Goal: Ask a question: Seek information or help from site administrators or community

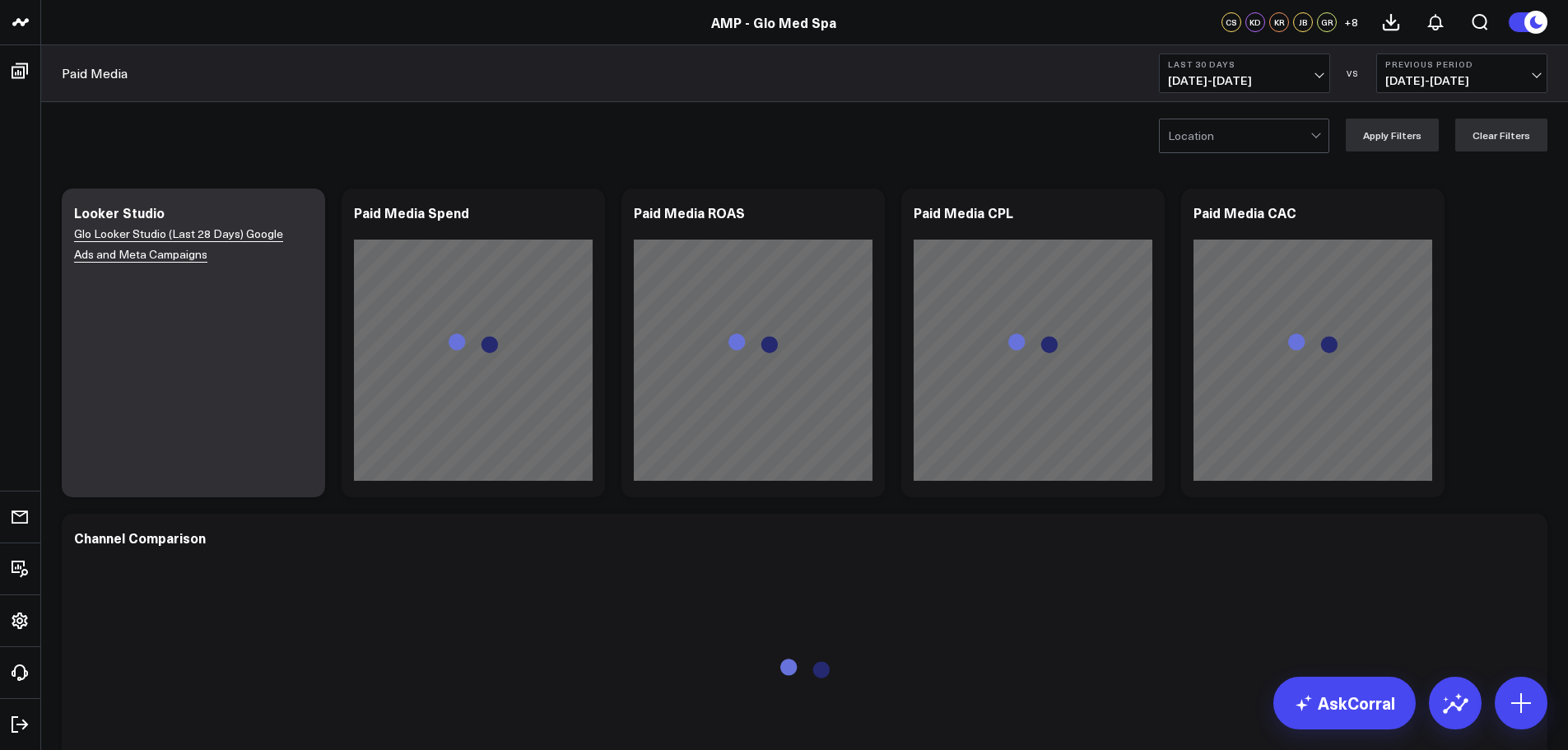
click at [1315, 74] on span "[DATE] - [DATE]" at bounding box center [1244, 80] width 153 height 13
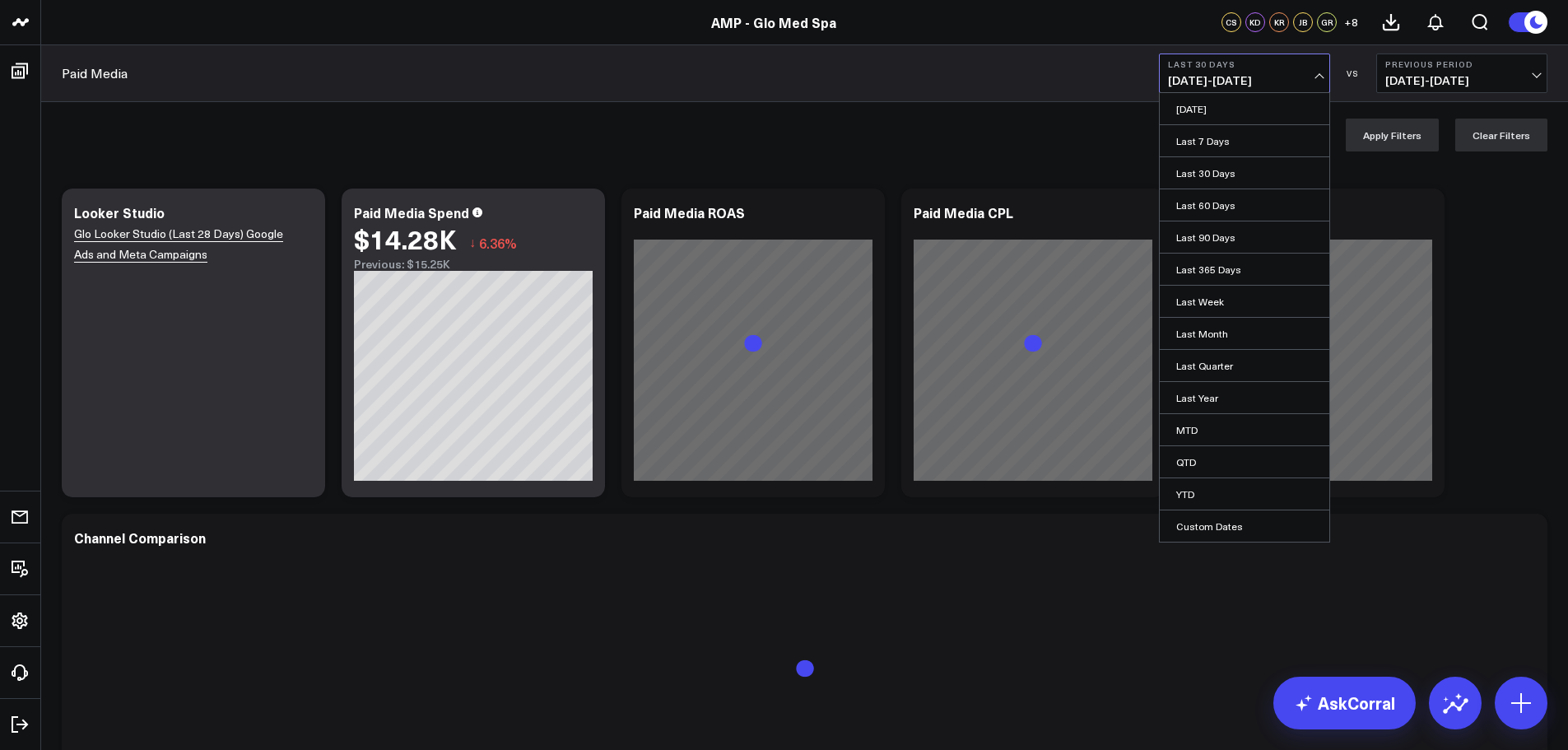
click at [1472, 233] on div "Modify via AI Copy link to widget Ask support Remove Create linked copy Operati…" at bounding box center [804, 667] width 1502 height 975
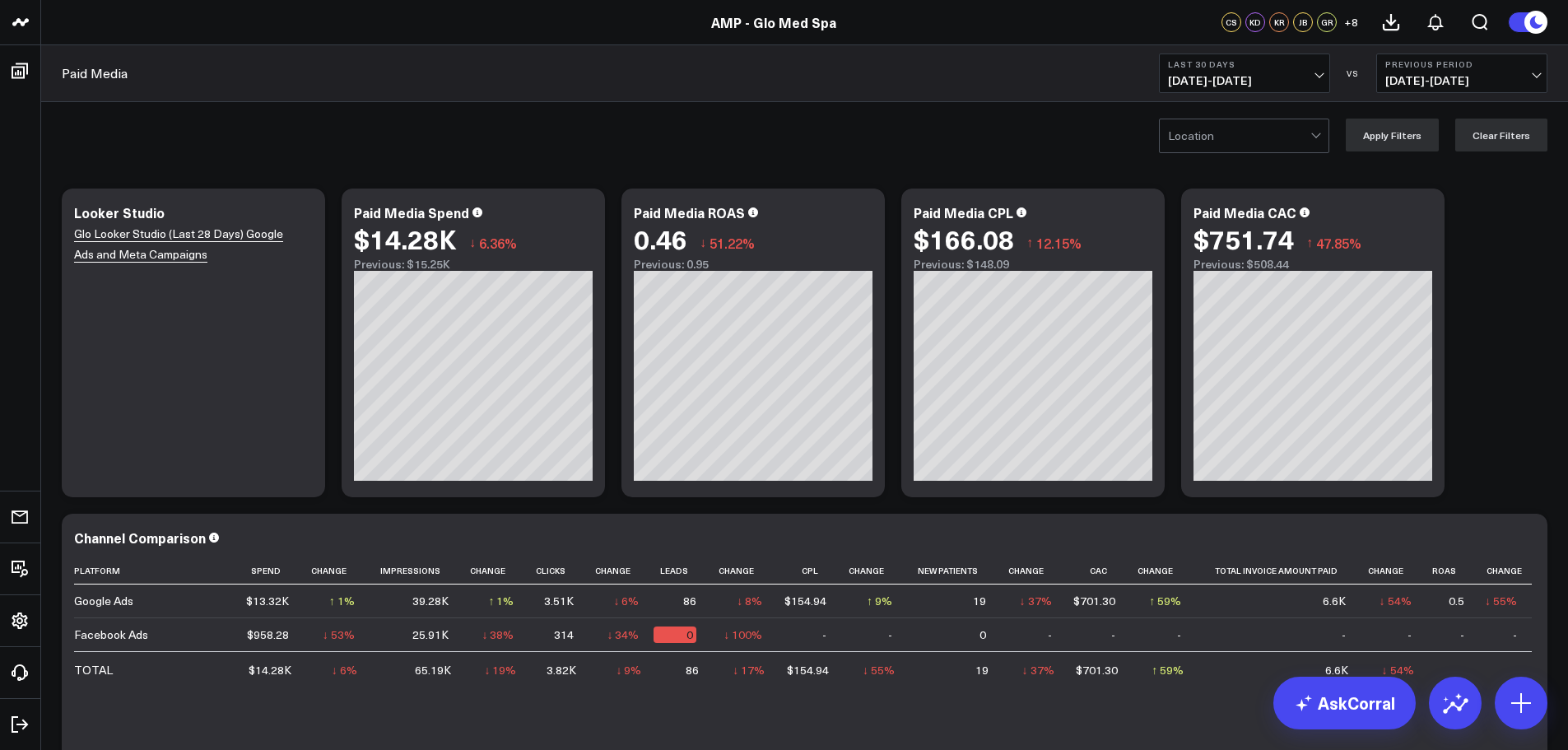
click at [1310, 133] on div at bounding box center [1239, 136] width 142 height 33
click at [1217, 206] on div "[GEOGRAPHIC_DATA]" at bounding box center [1245, 204] width 169 height 33
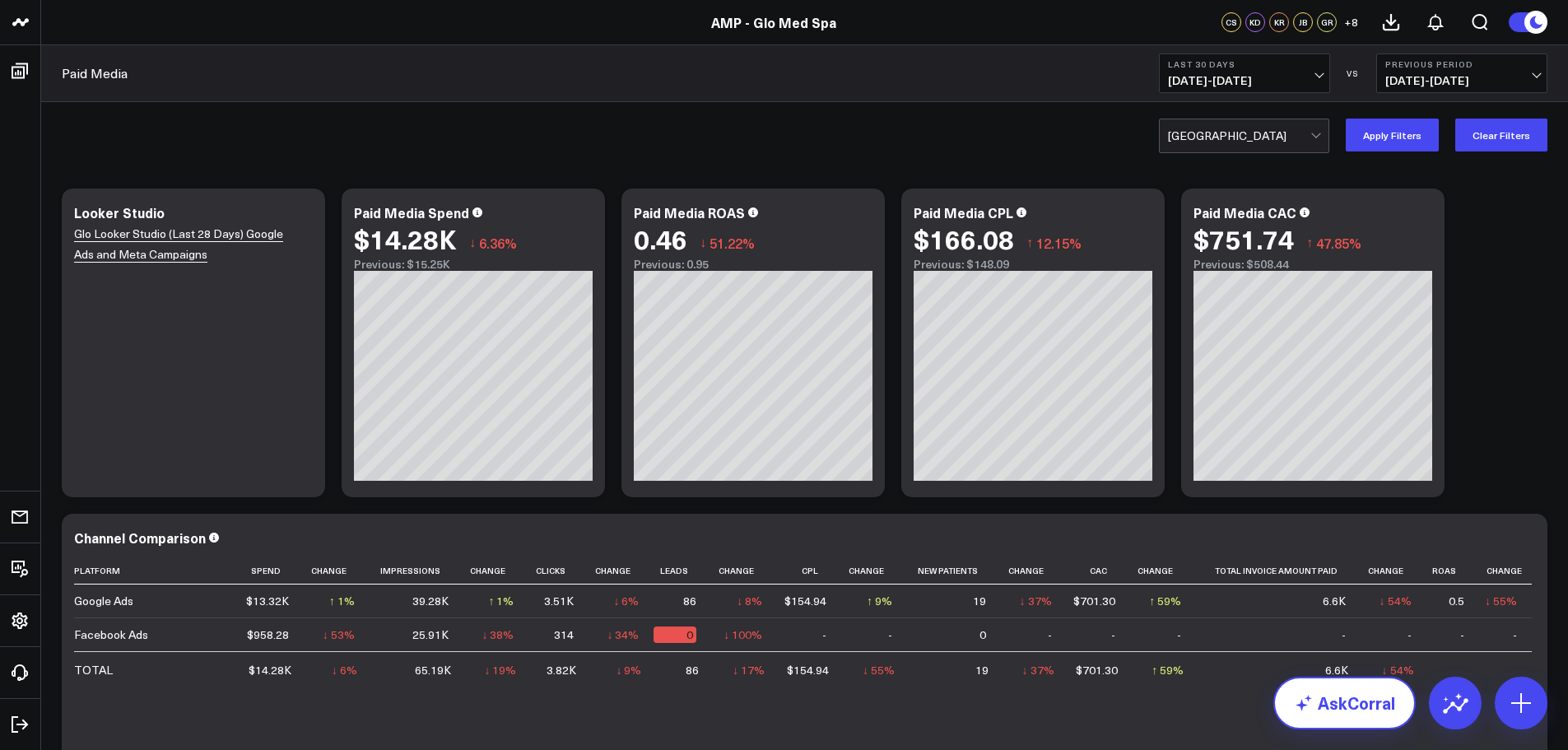
click at [1337, 717] on link "AskCorral" at bounding box center [1344, 703] width 142 height 53
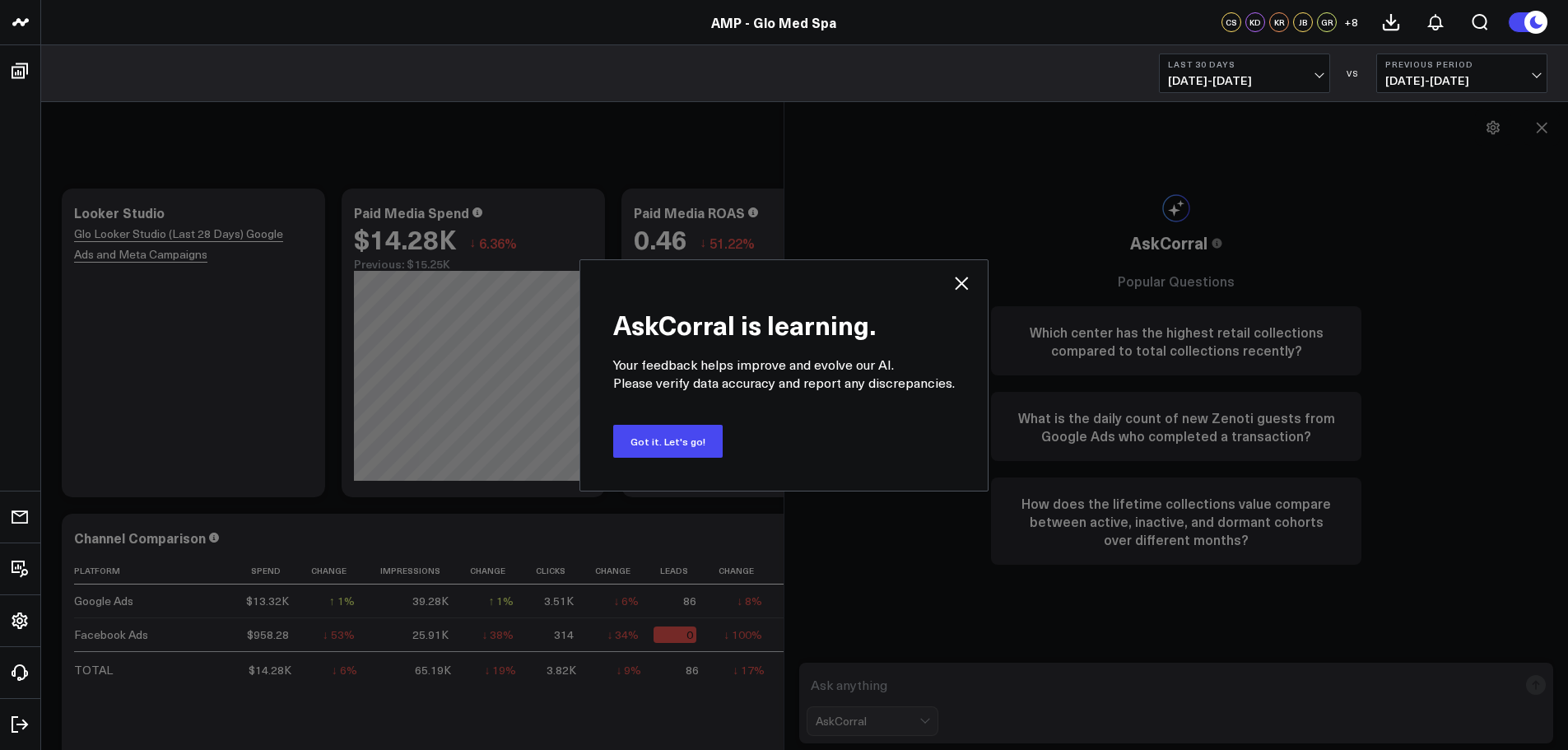
click at [955, 280] on icon at bounding box center [961, 282] width 13 height 13
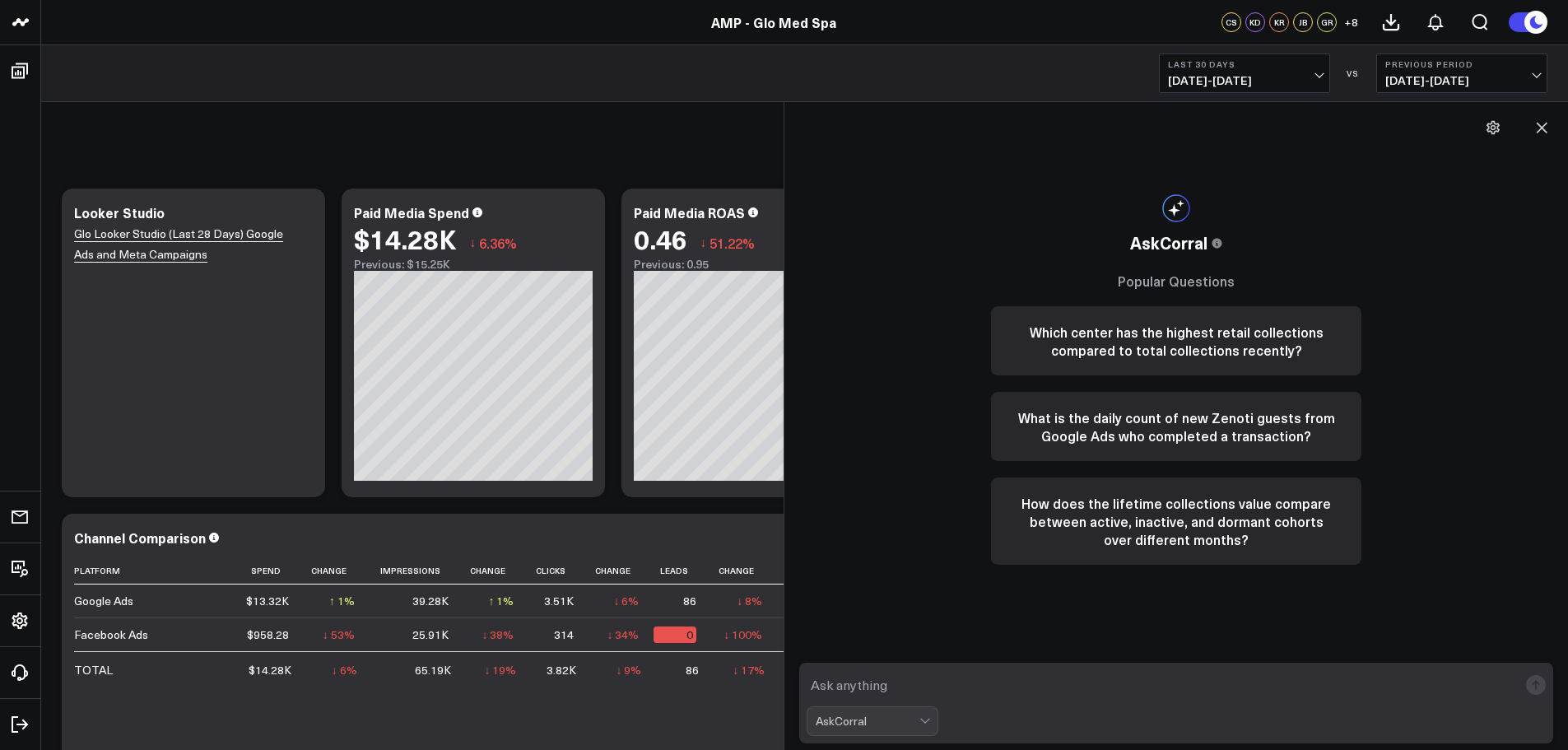
click at [824, 692] on textarea at bounding box center [1163, 684] width 711 height 30
click at [989, 685] on textarea "What was The Rebooking rate for [PERSON_NAME] in [DATE]?" at bounding box center [1163, 684] width 711 height 30
type textarea "What was The Rebooking rate % for [PERSON_NAME] in [DATE]?"
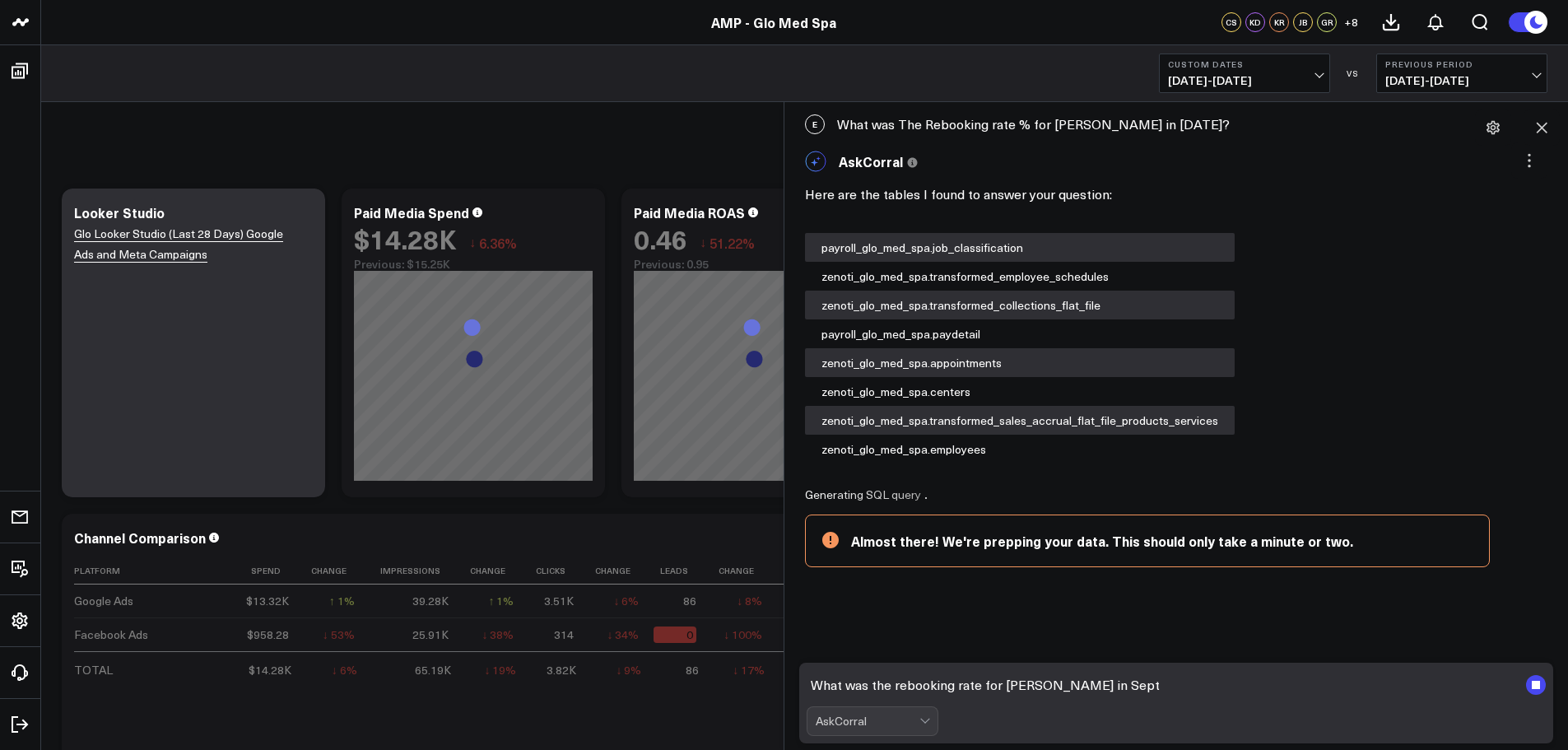
scroll to position [88, 0]
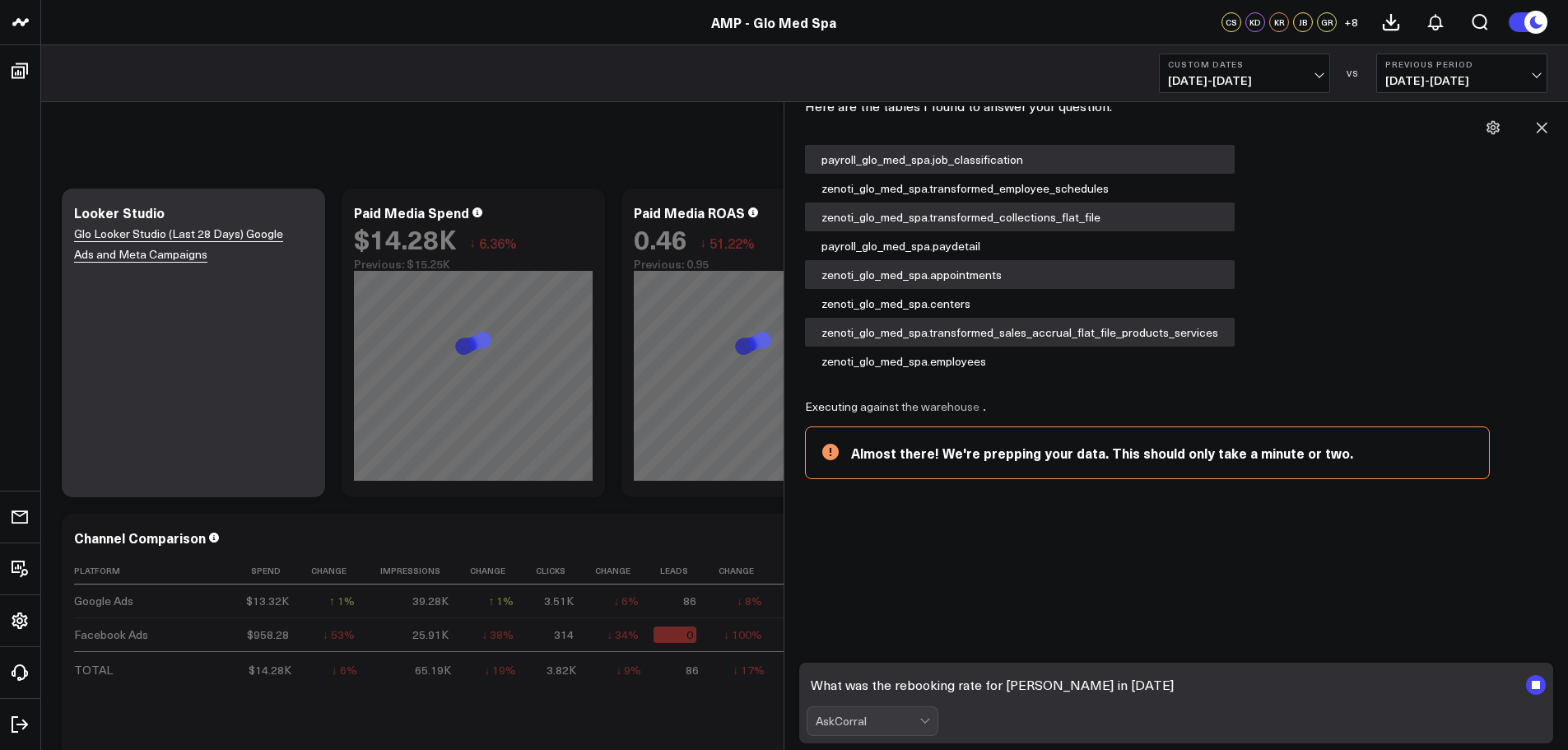
click at [974, 683] on textarea "What was the rebooking rate for [PERSON_NAME] in [DATE]" at bounding box center [1163, 684] width 711 height 30
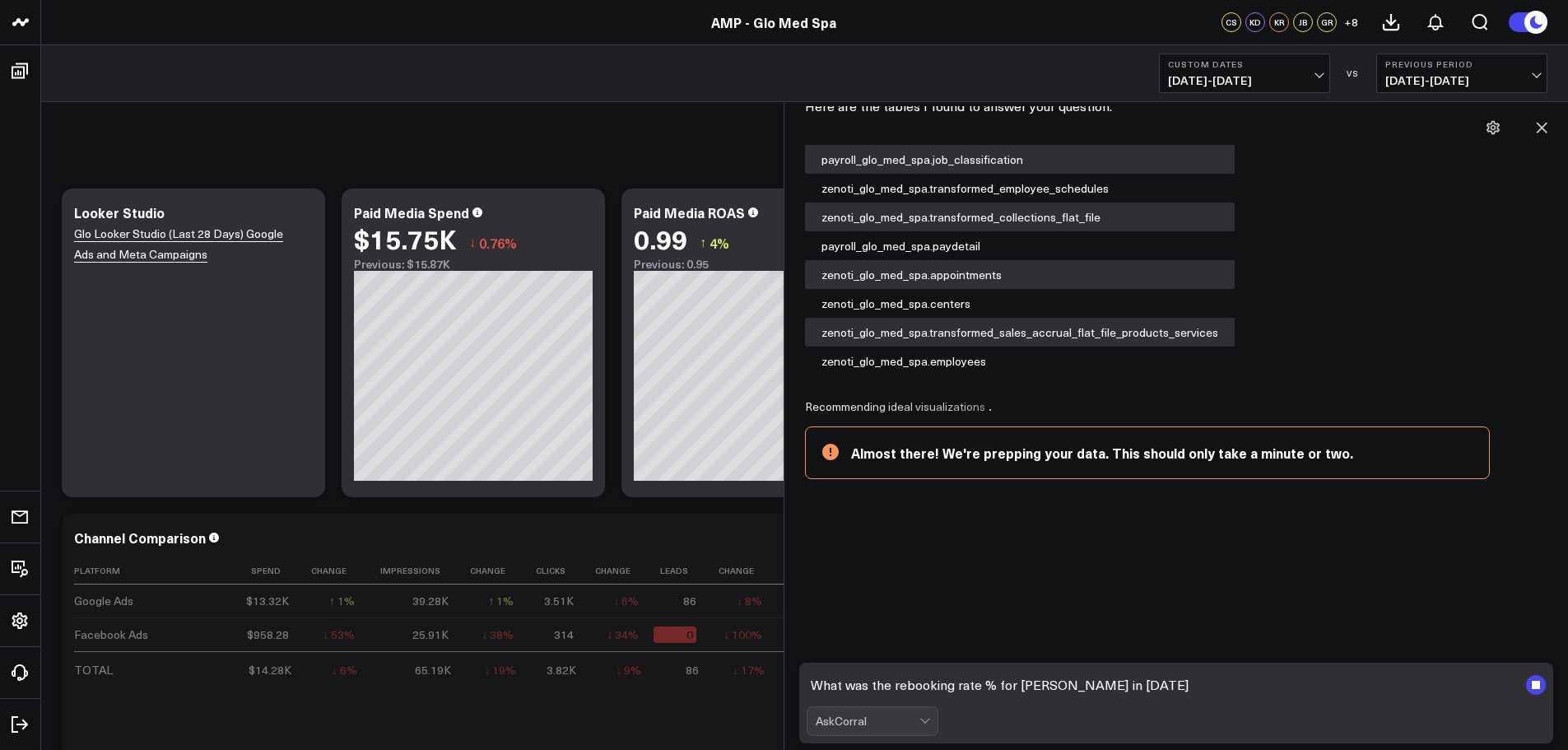
click at [1177, 684] on textarea "What was the rebooking rate % for [PERSON_NAME] in [DATE]" at bounding box center [1163, 684] width 711 height 30
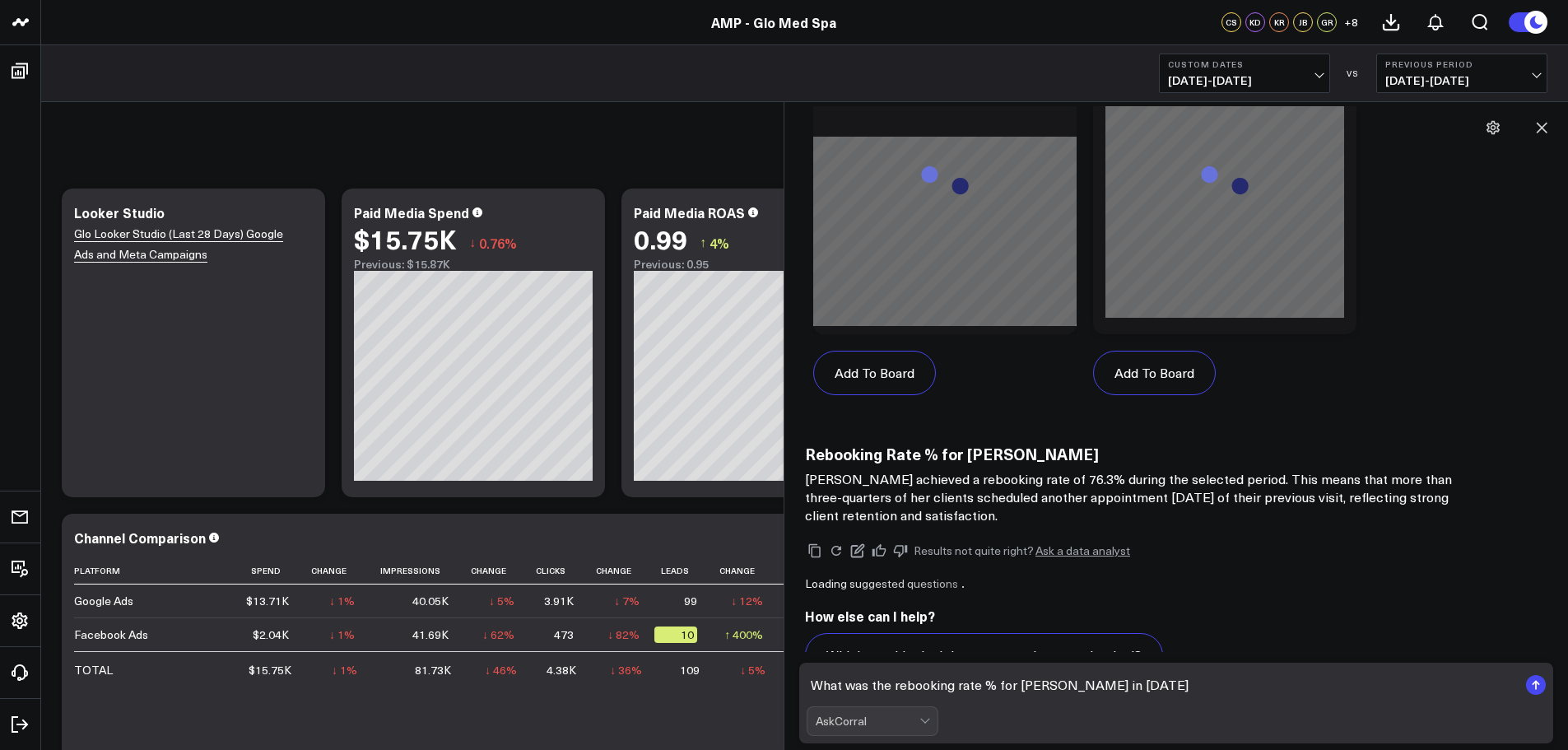
scroll to position [1210, 0]
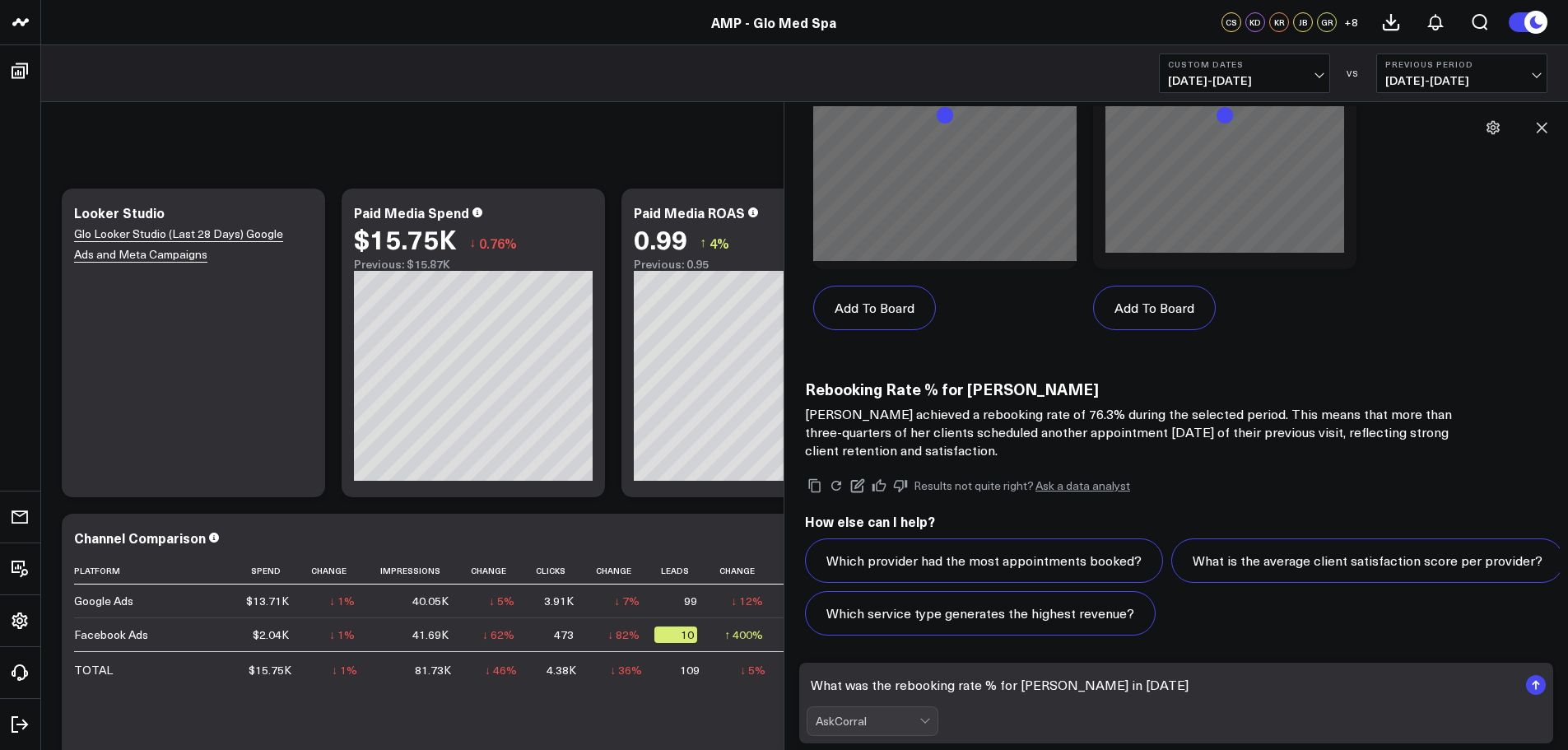
drag, startPoint x: 808, startPoint y: 681, endPoint x: 1152, endPoint y: 689, distance: 344.1
click at [1152, 689] on textarea "What was the rebooking rate % for [PERSON_NAME] in [DATE]" at bounding box center [1163, 684] width 711 height 30
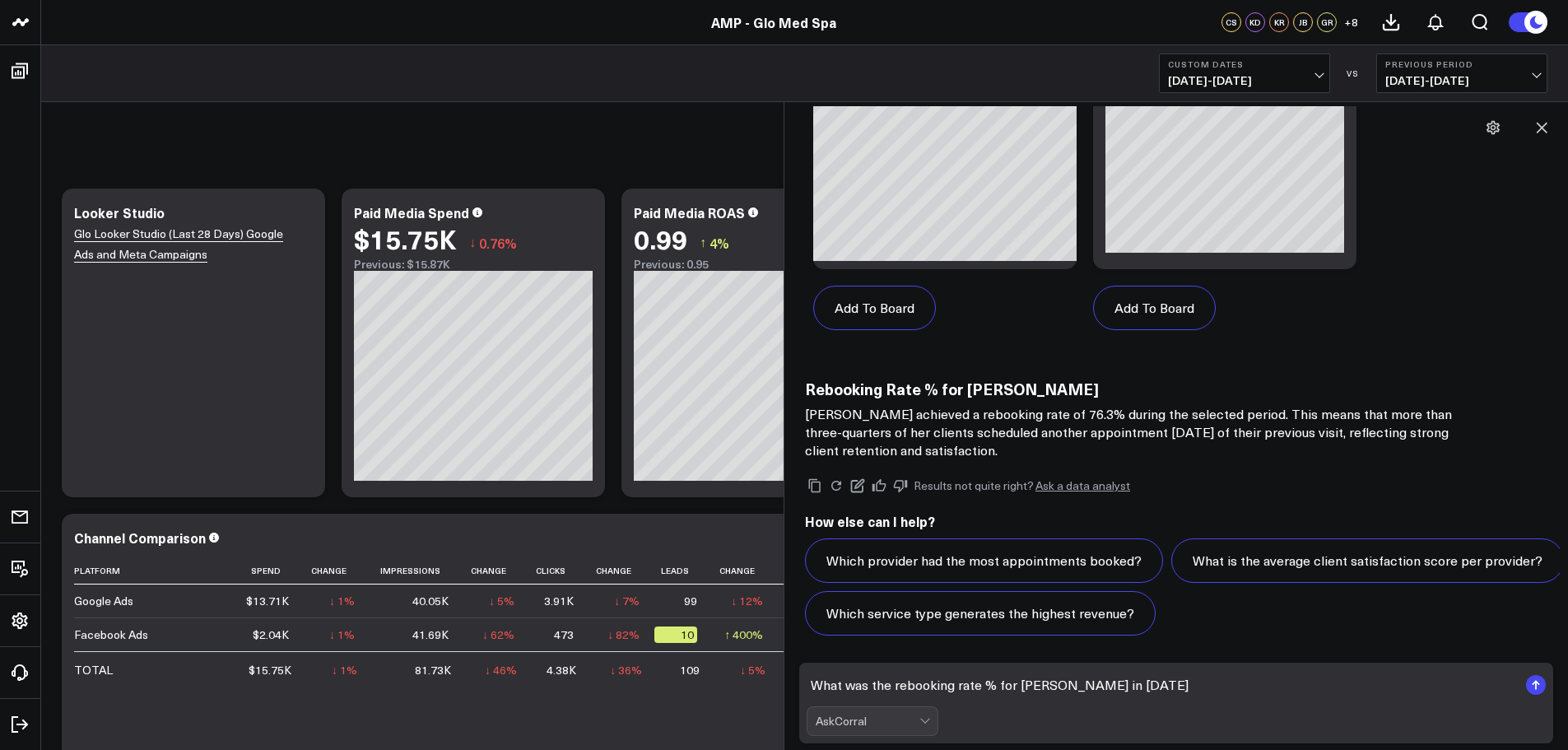
click at [1158, 684] on textarea "What was the rebooking rate % for [PERSON_NAME] in [DATE]" at bounding box center [1163, 684] width 711 height 30
type textarea "What was the rebooking rate % for [PERSON_NAME] in [DATE]?"
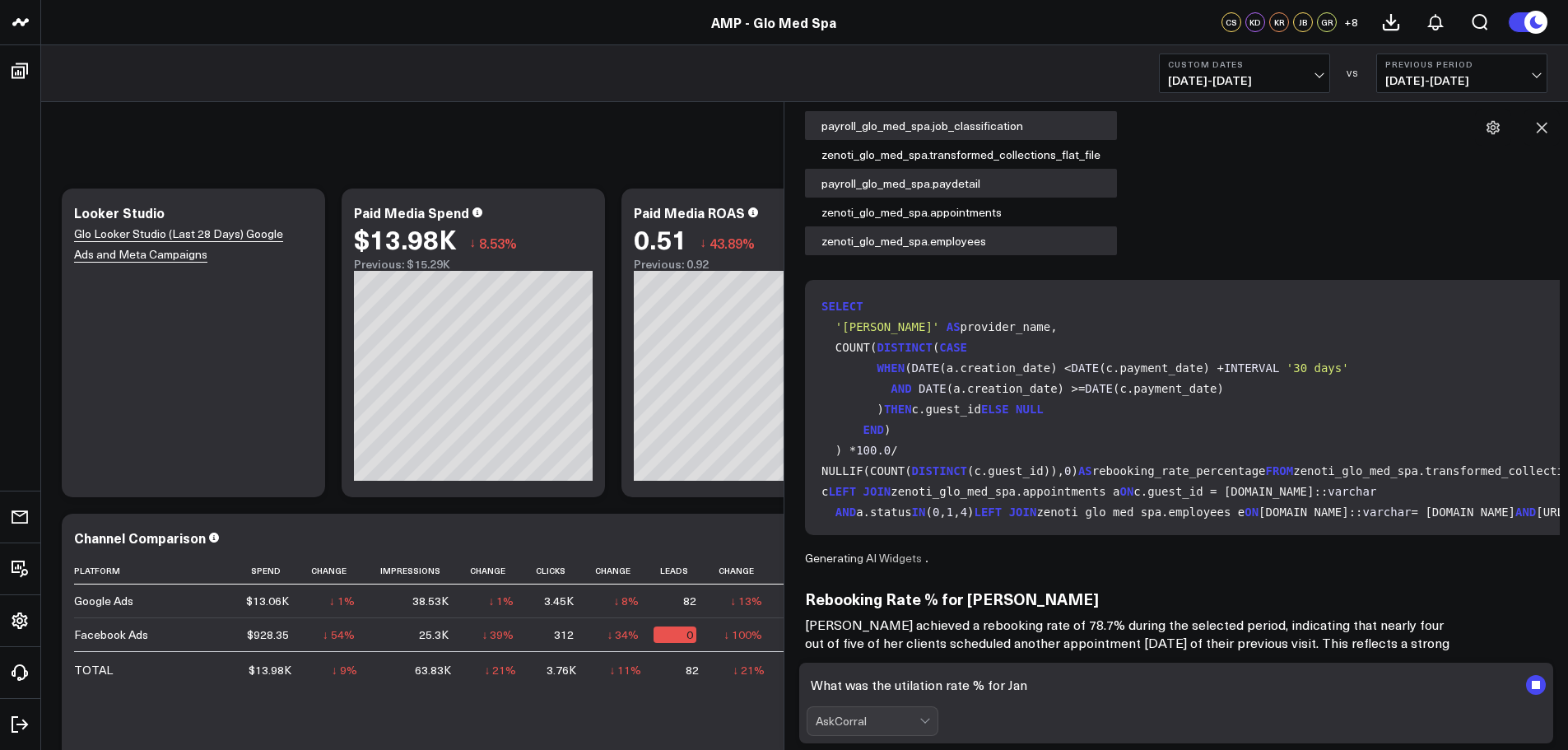
scroll to position [1728, 0]
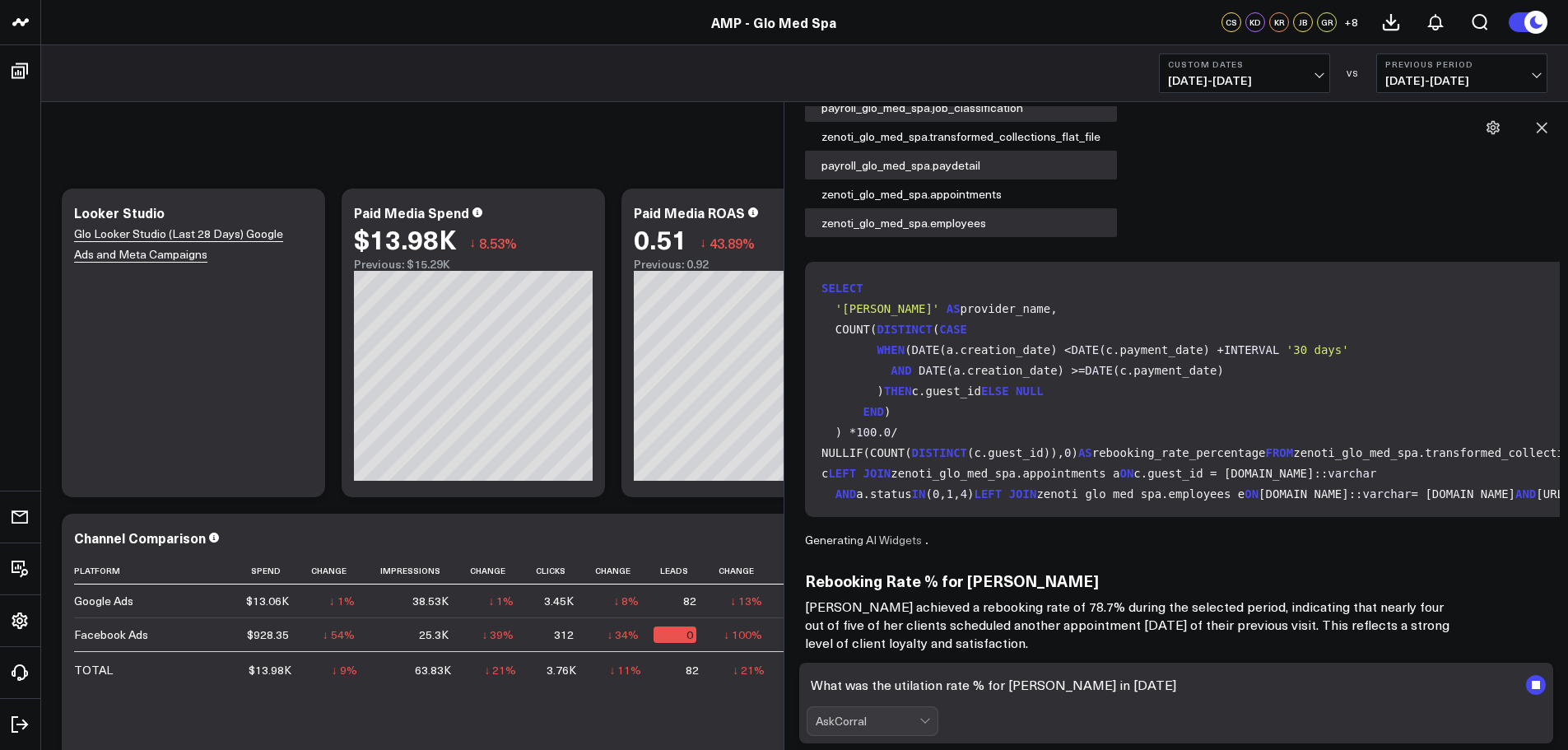
drag, startPoint x: 916, startPoint y: 686, endPoint x: 909, endPoint y: 692, distance: 9.2
click at [909, 692] on textarea "What was the utilation rate % for [PERSON_NAME] in [DATE]" at bounding box center [1163, 684] width 711 height 30
click at [917, 687] on textarea "What was the utilation rate % for [PERSON_NAME] in [DATE]" at bounding box center [1163, 684] width 711 height 30
click at [1209, 696] on textarea "What was the utilization rate % for [PERSON_NAME] in [DATE]" at bounding box center [1163, 684] width 711 height 30
type textarea "What was the utilization rate % for [PERSON_NAME] in [DATE]?"
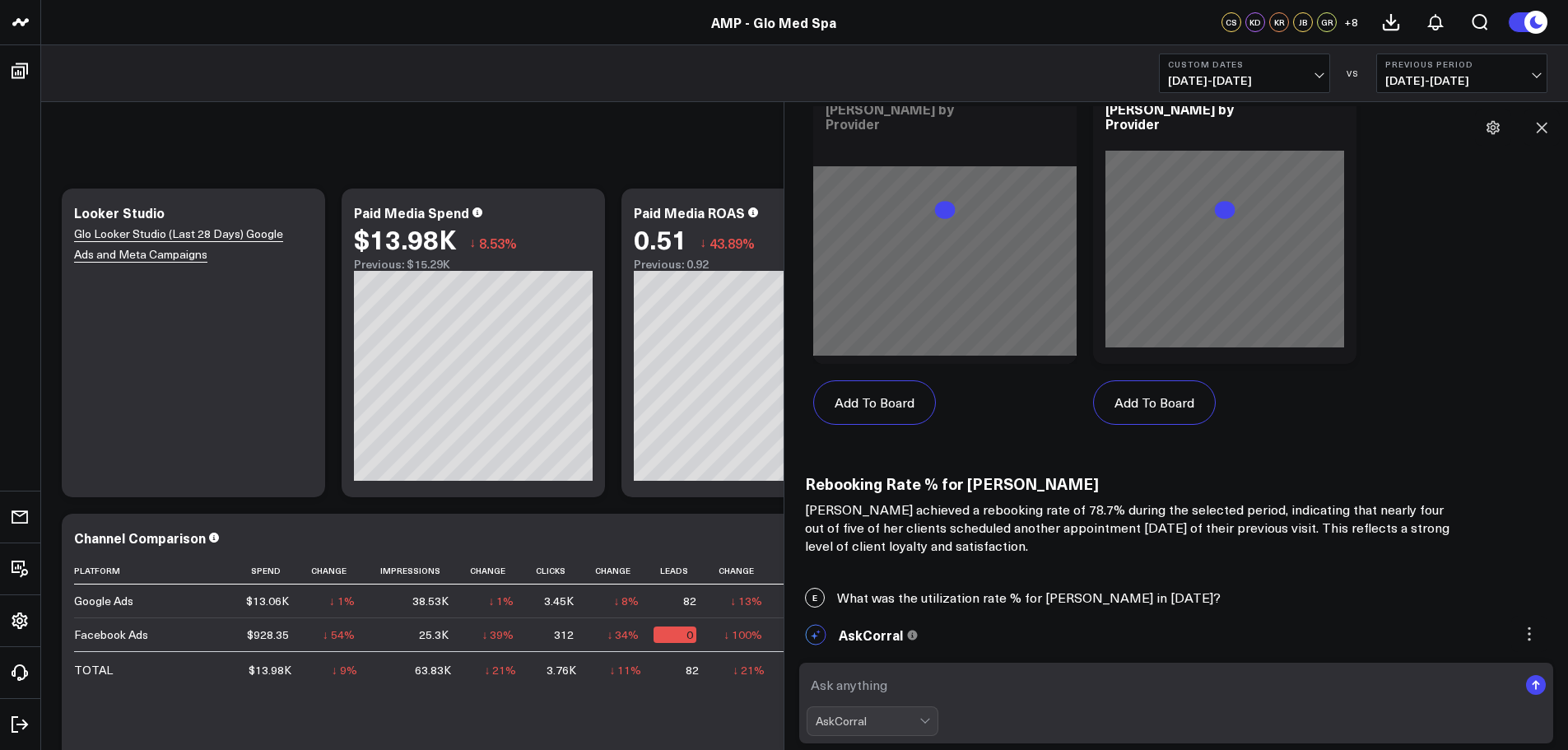
scroll to position [2639, 0]
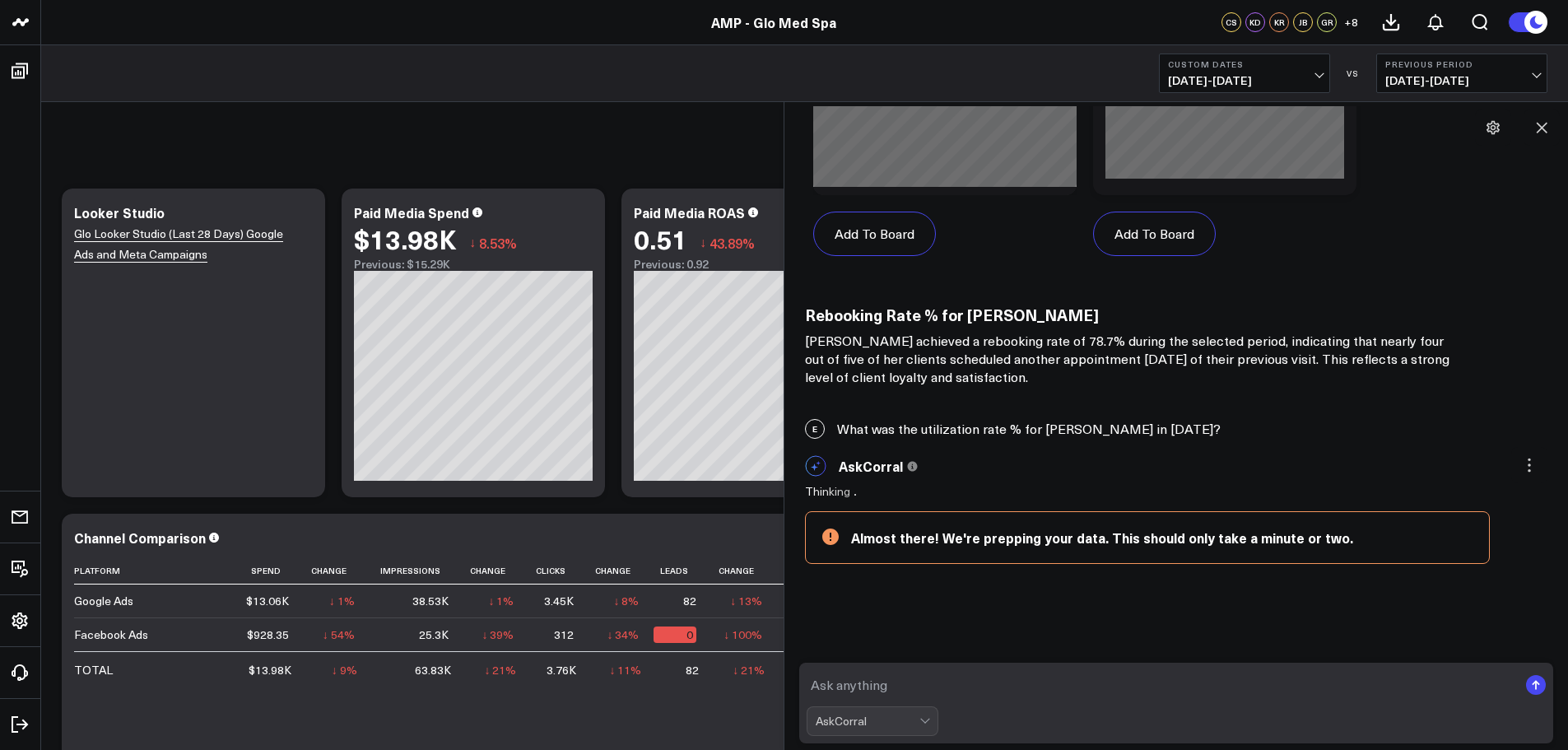
click at [819, 686] on textarea at bounding box center [1163, 684] width 711 height 30
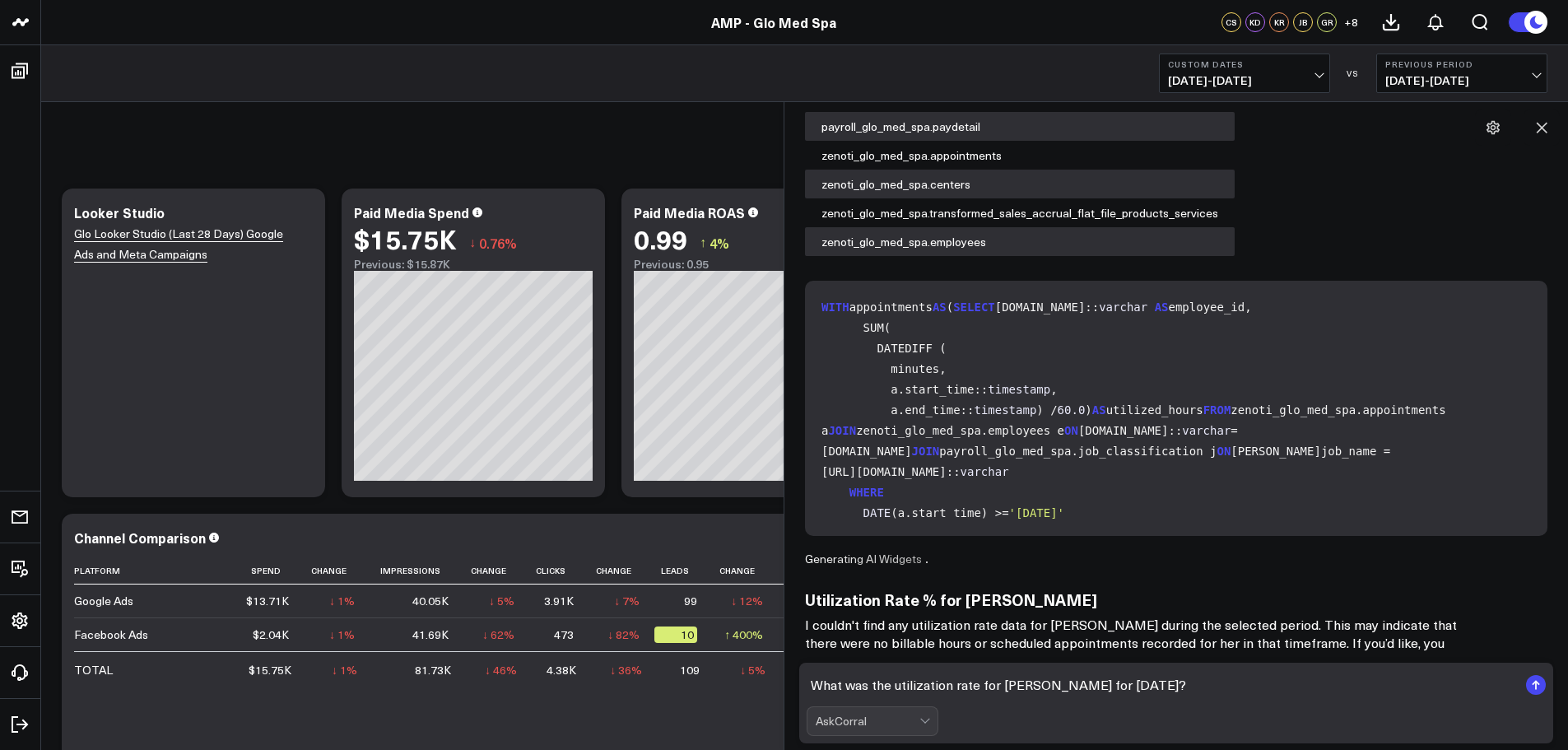
scroll to position [3288, 0]
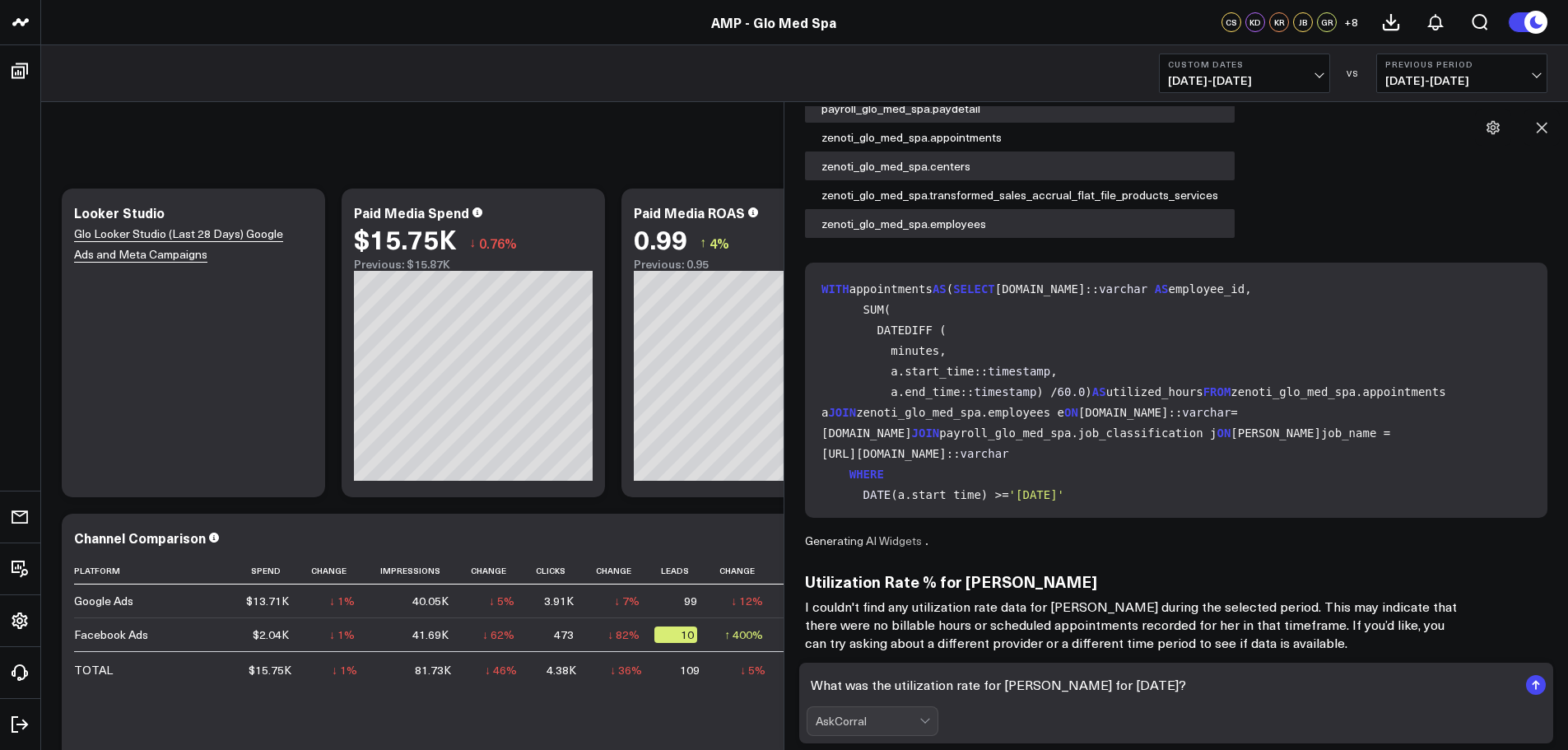
click at [979, 679] on textarea "What was the utilization rate for [PERSON_NAME] for [DATE]?" at bounding box center [1163, 684] width 711 height 30
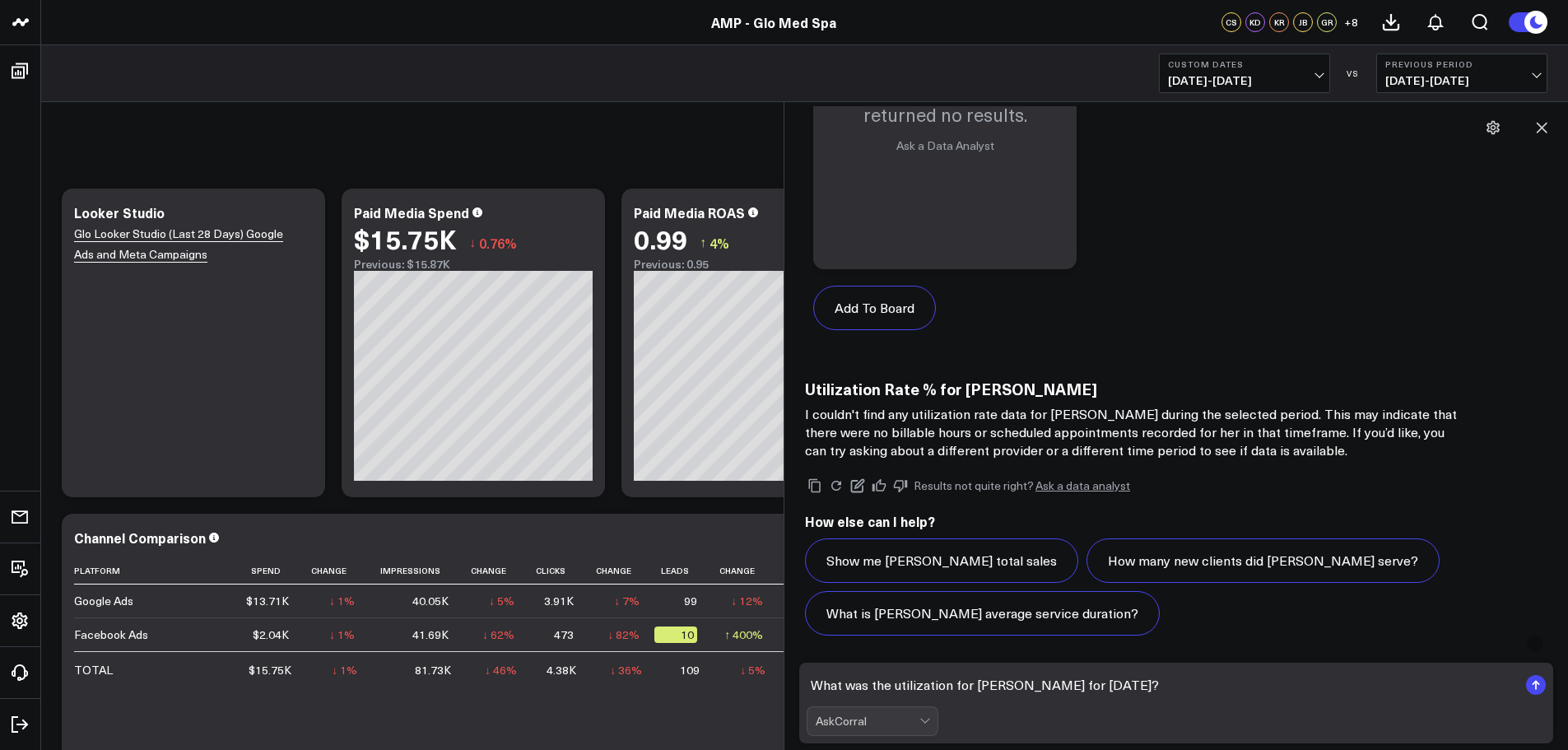
scroll to position [4659, 0]
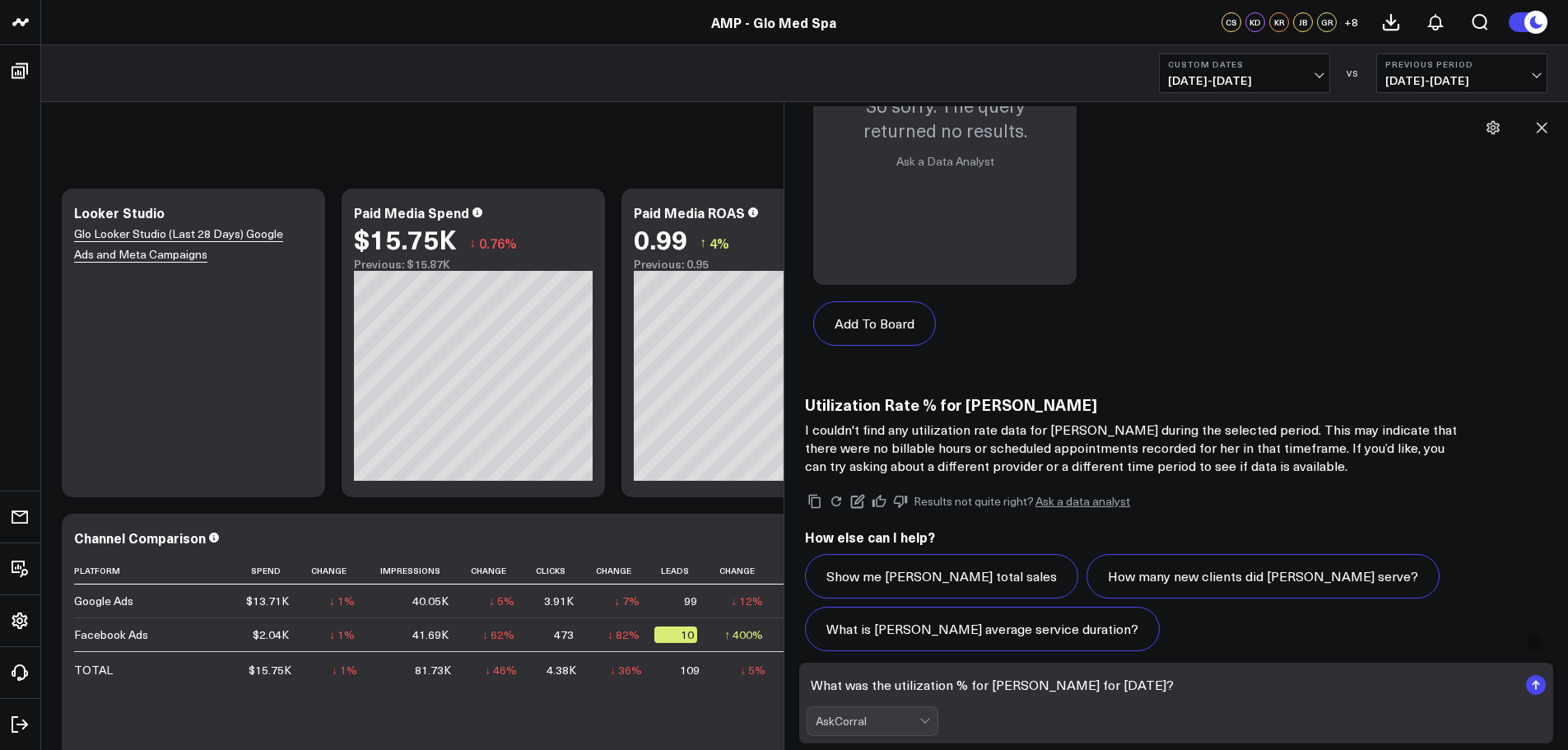
type textarea "What was the utilization % for [PERSON_NAME] for [DATE]?"
click at [1535, 683] on icon "submit" at bounding box center [1536, 683] width 8 height 5
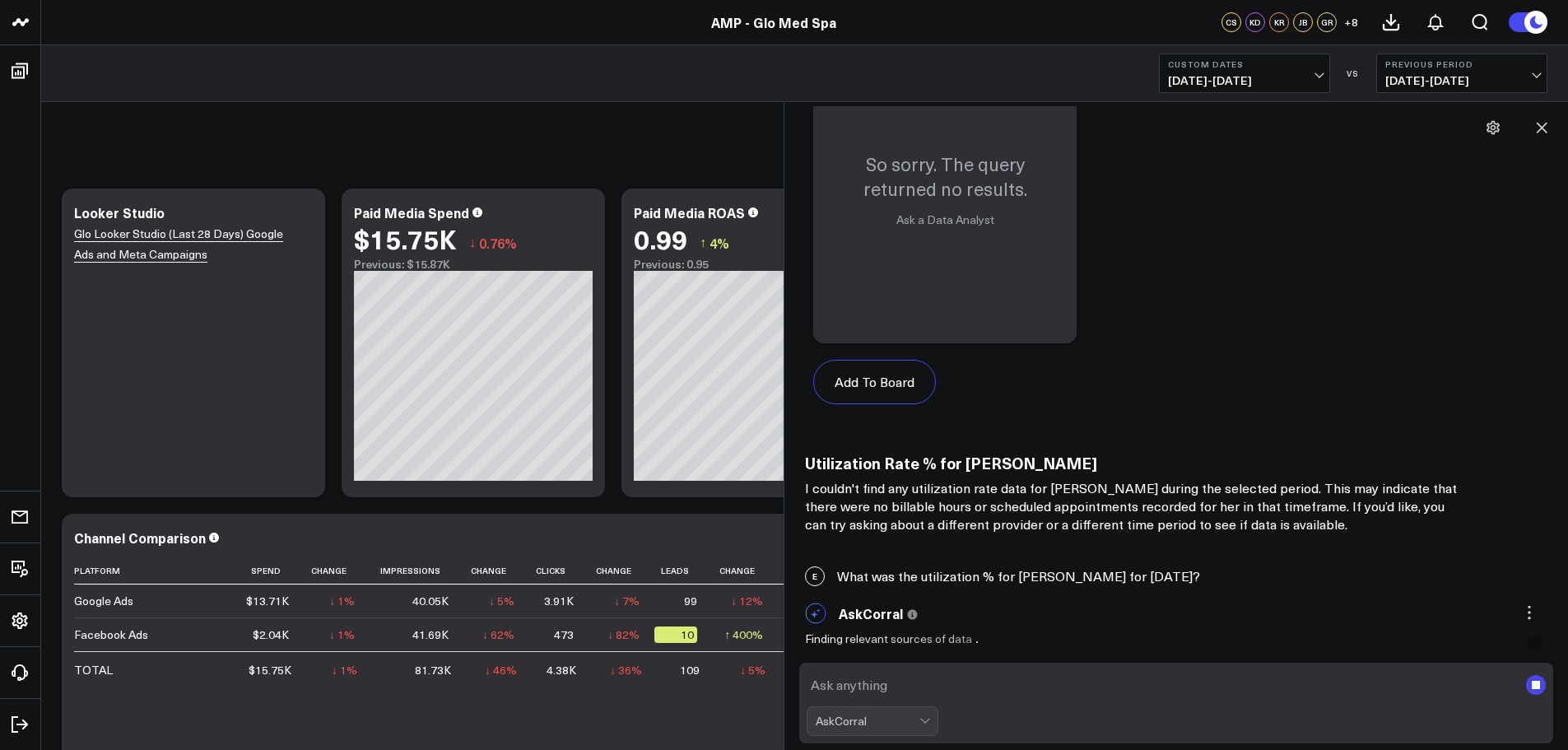
scroll to position [4601, 0]
drag, startPoint x: 837, startPoint y: 575, endPoint x: 1164, endPoint y: 571, distance: 327.0
click at [1164, 571] on div "E What was the utilization % for [PERSON_NAME] for [DATE]?" at bounding box center [1176, 576] width 767 height 36
click at [1109, 571] on div "E What was the utilization % for [PERSON_NAME] for [DATE]?" at bounding box center [1176, 576] width 767 height 36
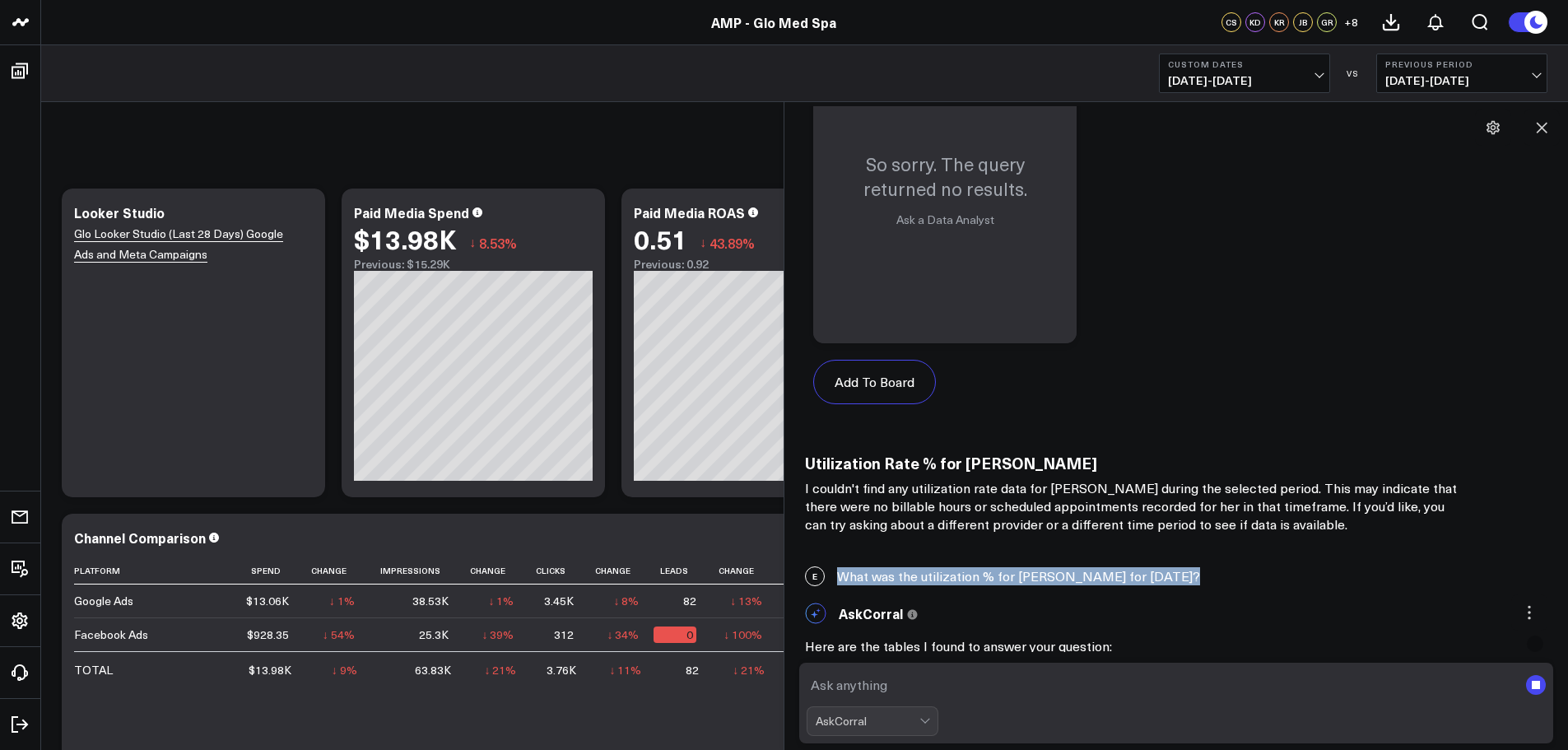
drag, startPoint x: 839, startPoint y: 575, endPoint x: 1161, endPoint y: 579, distance: 322.0
click at [1161, 579] on div "E What was the utilization % for [PERSON_NAME] for [DATE]?" at bounding box center [1176, 576] width 767 height 36
copy div "What was the utilization % for [PERSON_NAME] for [DATE]?"
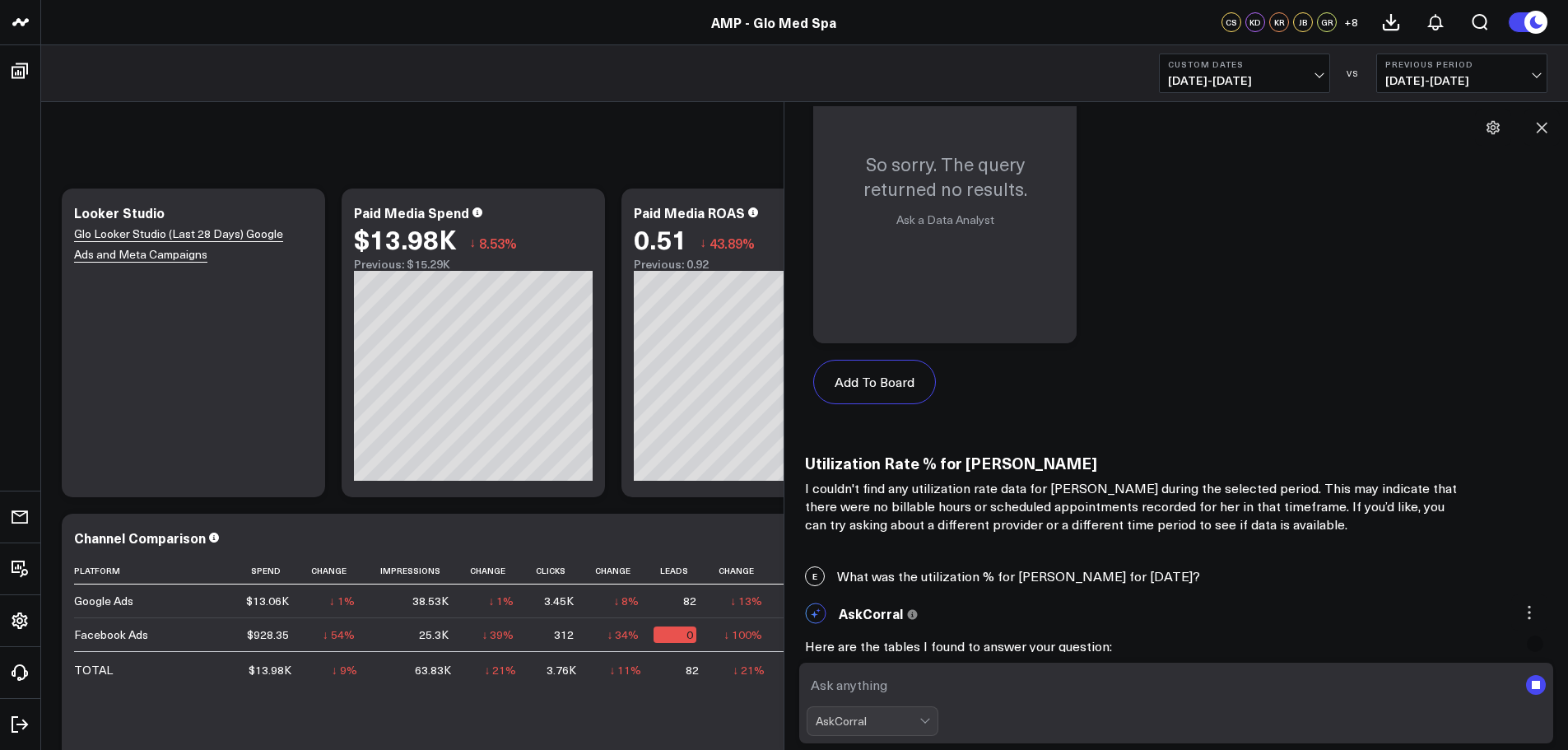
click at [816, 683] on textarea at bounding box center [1163, 684] width 711 height 30
paste textarea "What was the utilization % for [PERSON_NAME] for [DATE]?"
click at [1091, 683] on textarea "What was the utilization % for [PERSON_NAME] for [DATE]?" at bounding box center [1163, 684] width 711 height 30
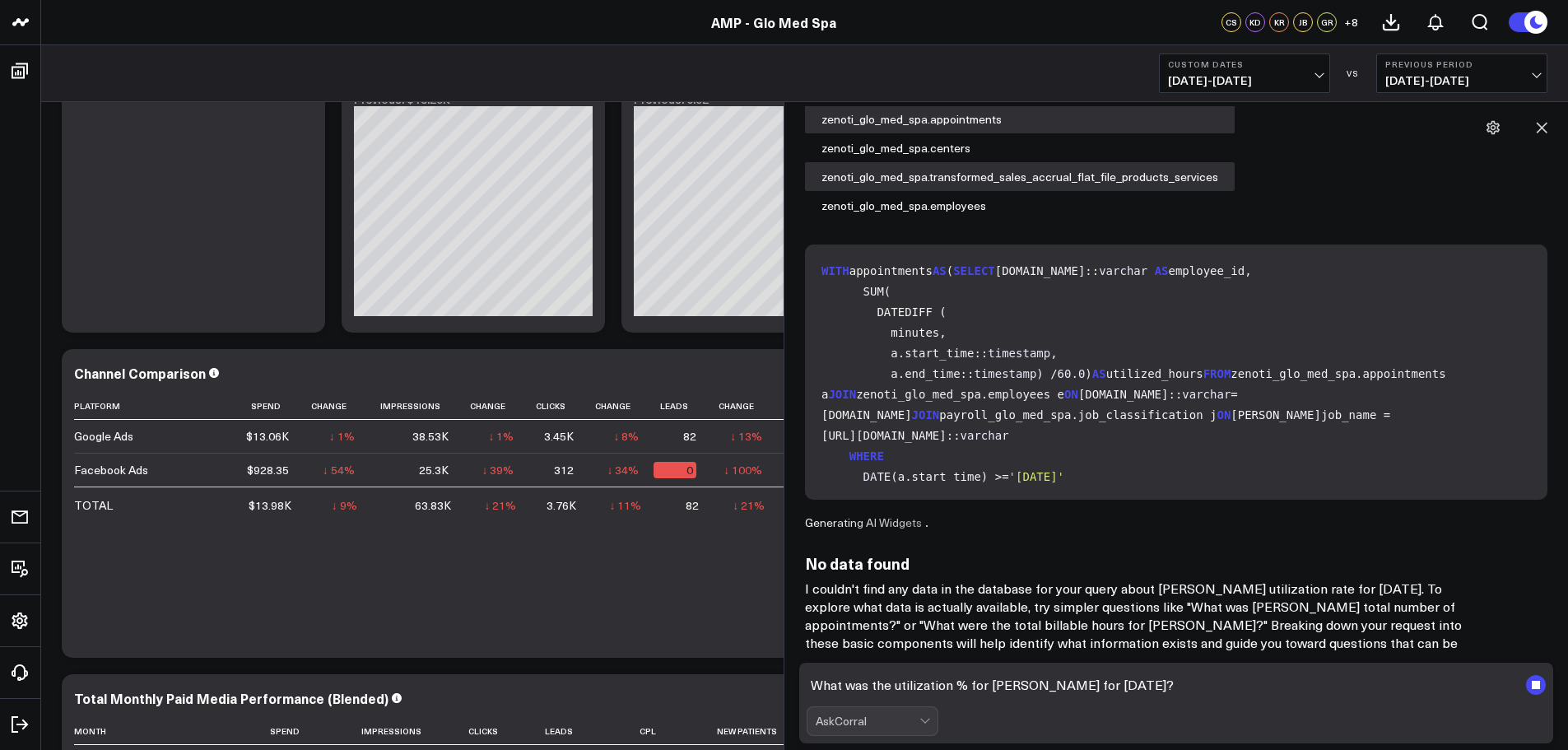
scroll to position [5314, 0]
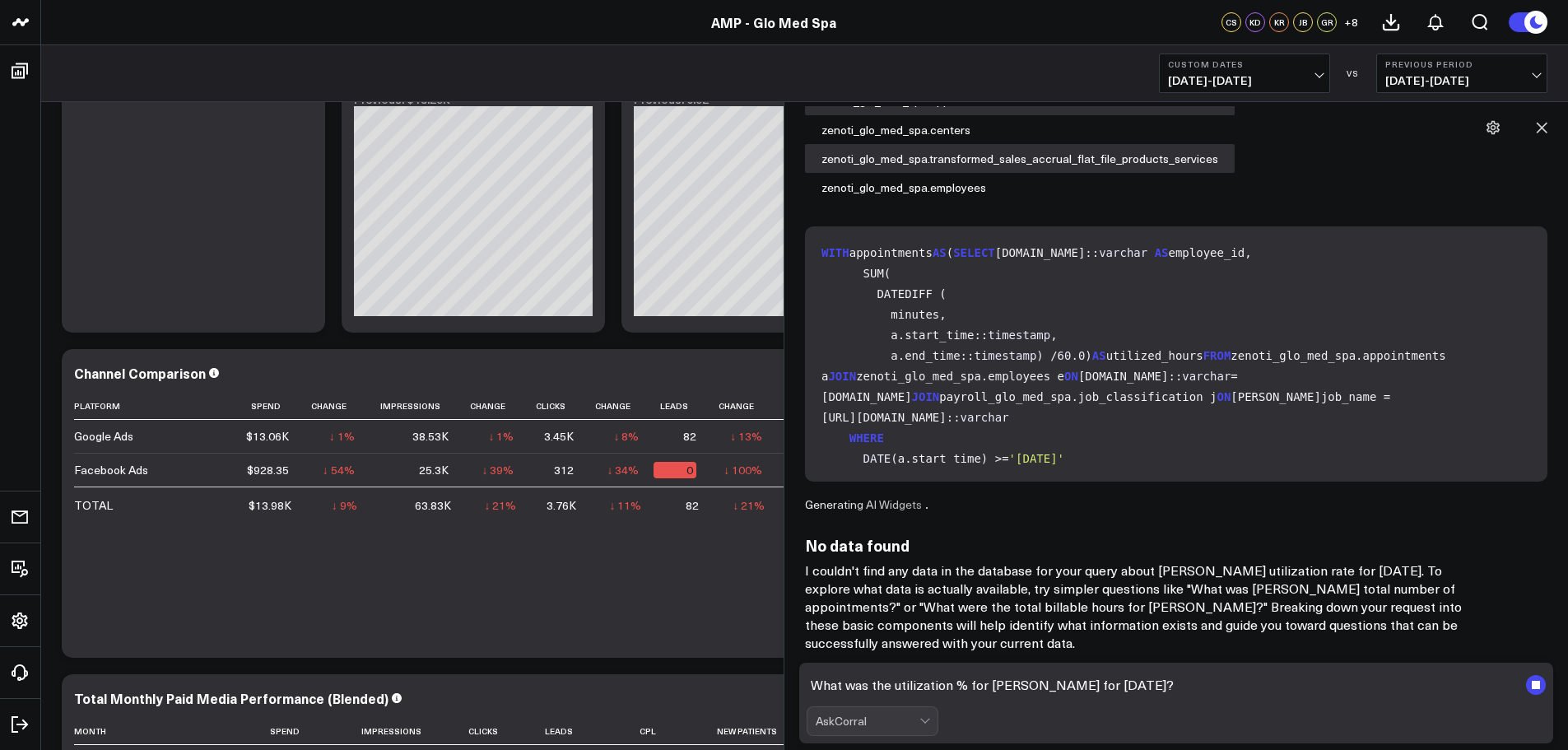
drag, startPoint x: 1159, startPoint y: 686, endPoint x: 895, endPoint y: 693, distance: 264.1
click at [895, 693] on textarea "What was the utilization % for [PERSON_NAME] for [DATE]?" at bounding box center [1163, 684] width 711 height 30
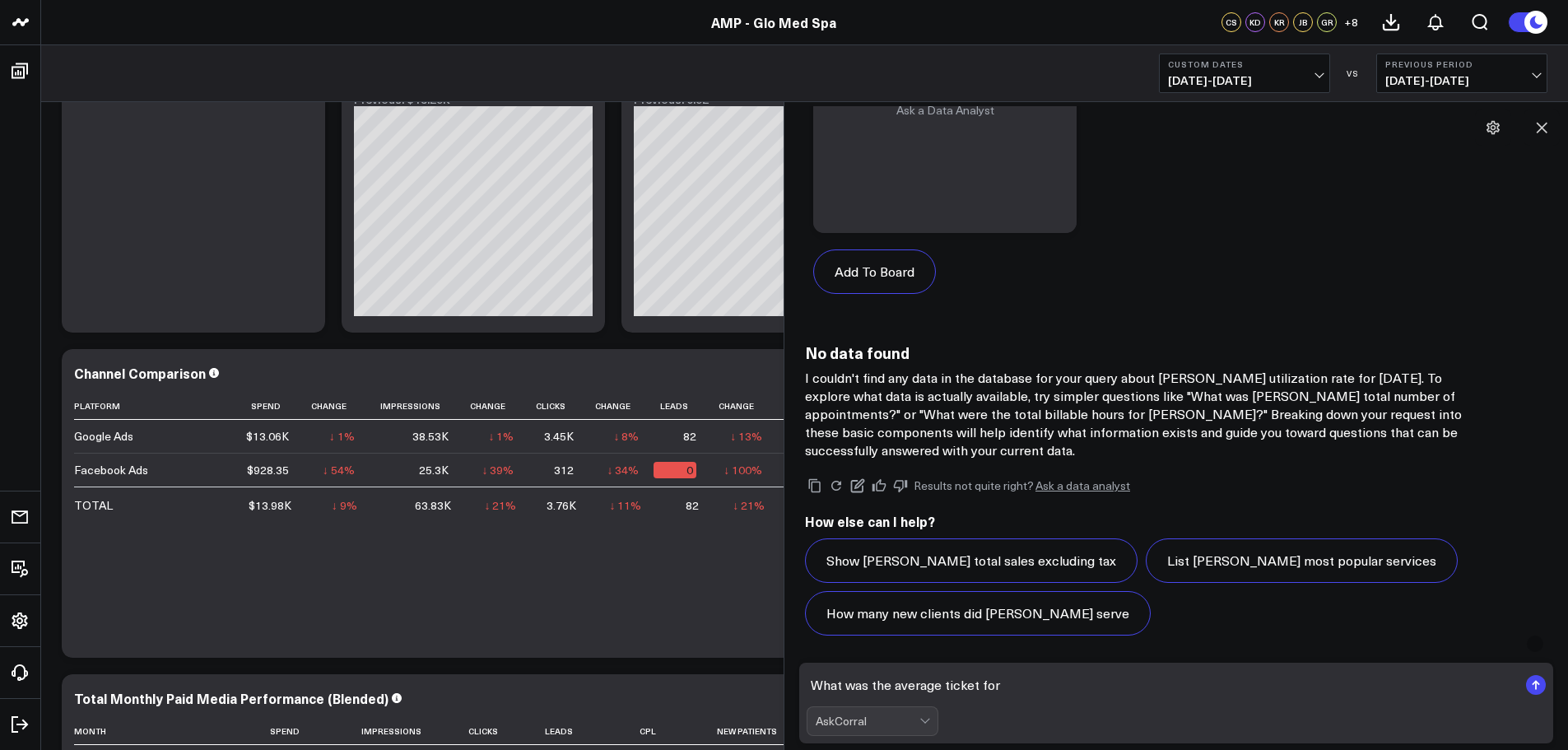
scroll to position [6686, 0]
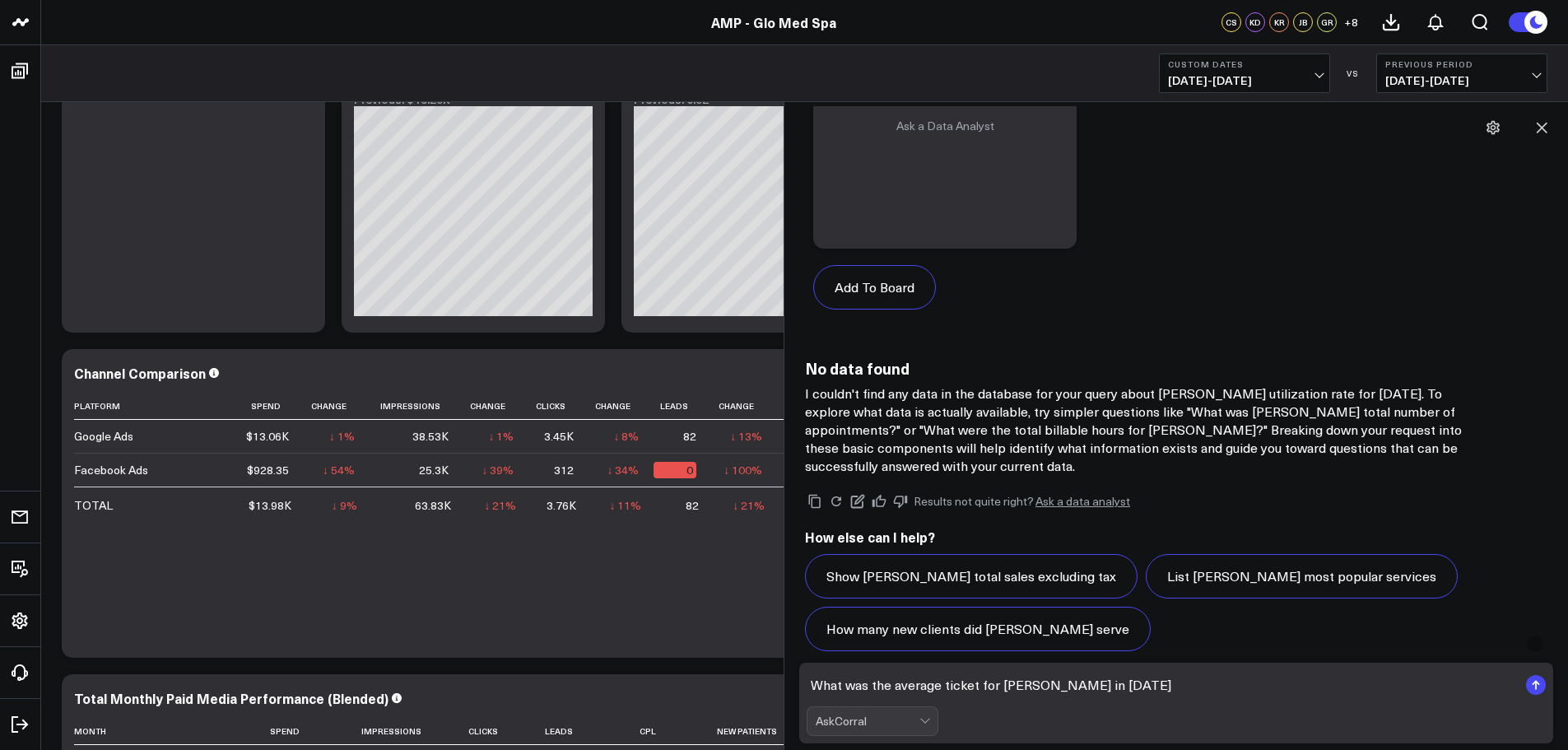
type textarea "What was the average ticket for [PERSON_NAME] in [DATE]?"
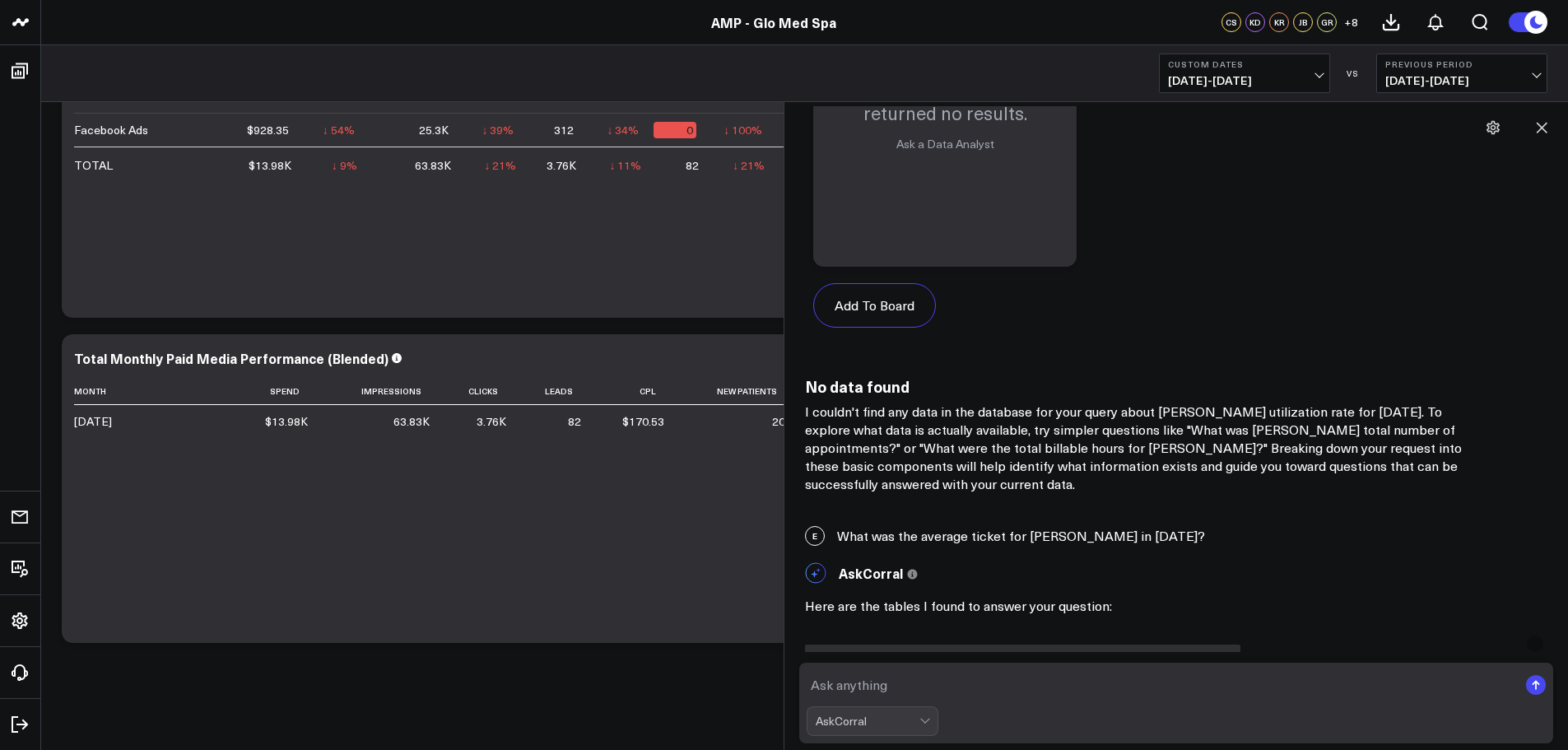
scroll to position [6617, 0]
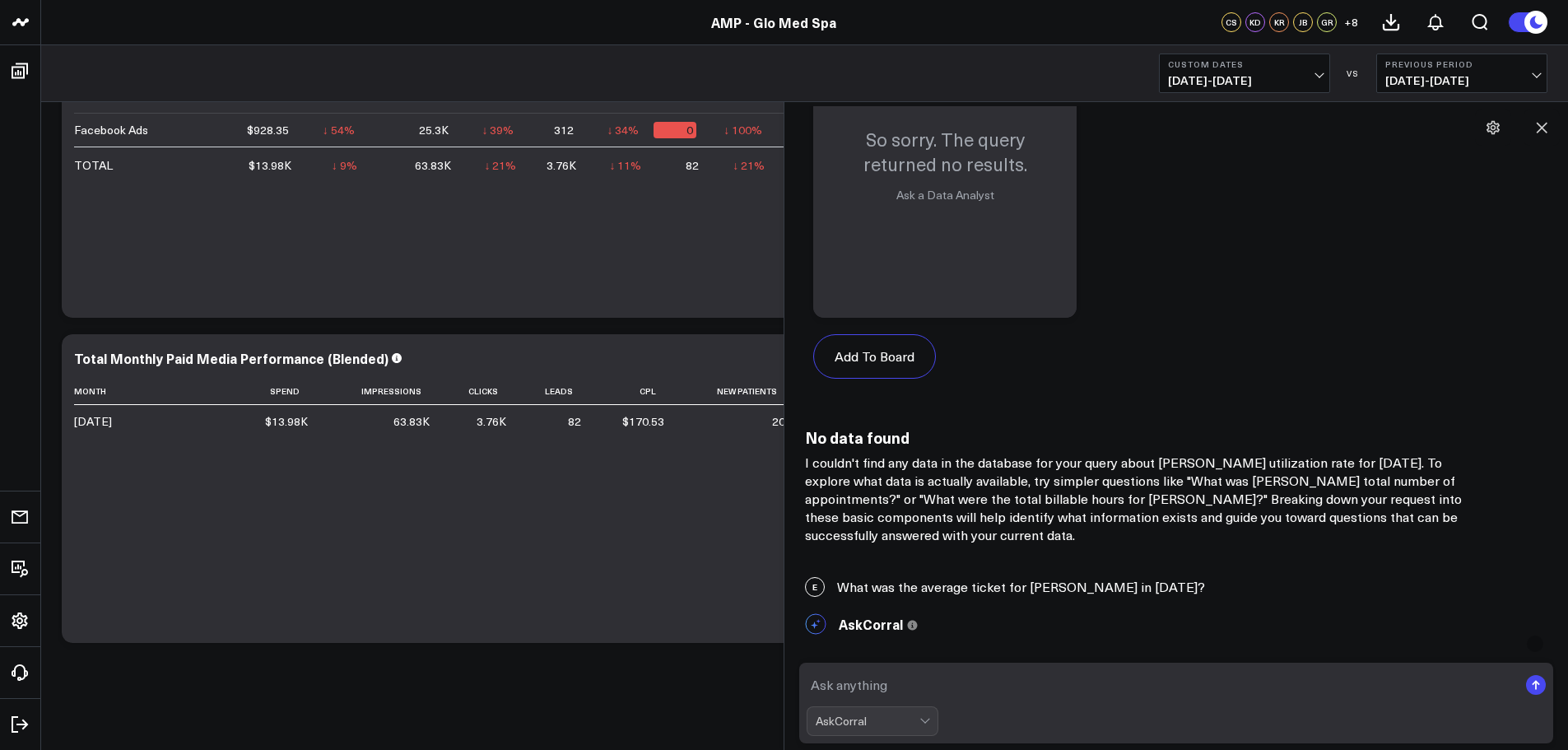
click at [841, 584] on div "E What was the average ticket for [PERSON_NAME] in [DATE]?" at bounding box center [1176, 587] width 767 height 36
drag, startPoint x: 837, startPoint y: 586, endPoint x: 1205, endPoint y: 584, distance: 368.0
click at [1205, 584] on div "E What was the average ticket for [PERSON_NAME] in [DATE]?" at bounding box center [1176, 587] width 767 height 36
drag, startPoint x: 1016, startPoint y: 640, endPoint x: 849, endPoint y: 603, distance: 171.0
click at [849, 603] on div "E What was the average ticket for [PERSON_NAME] in [DATE]?" at bounding box center [1176, 587] width 767 height 36
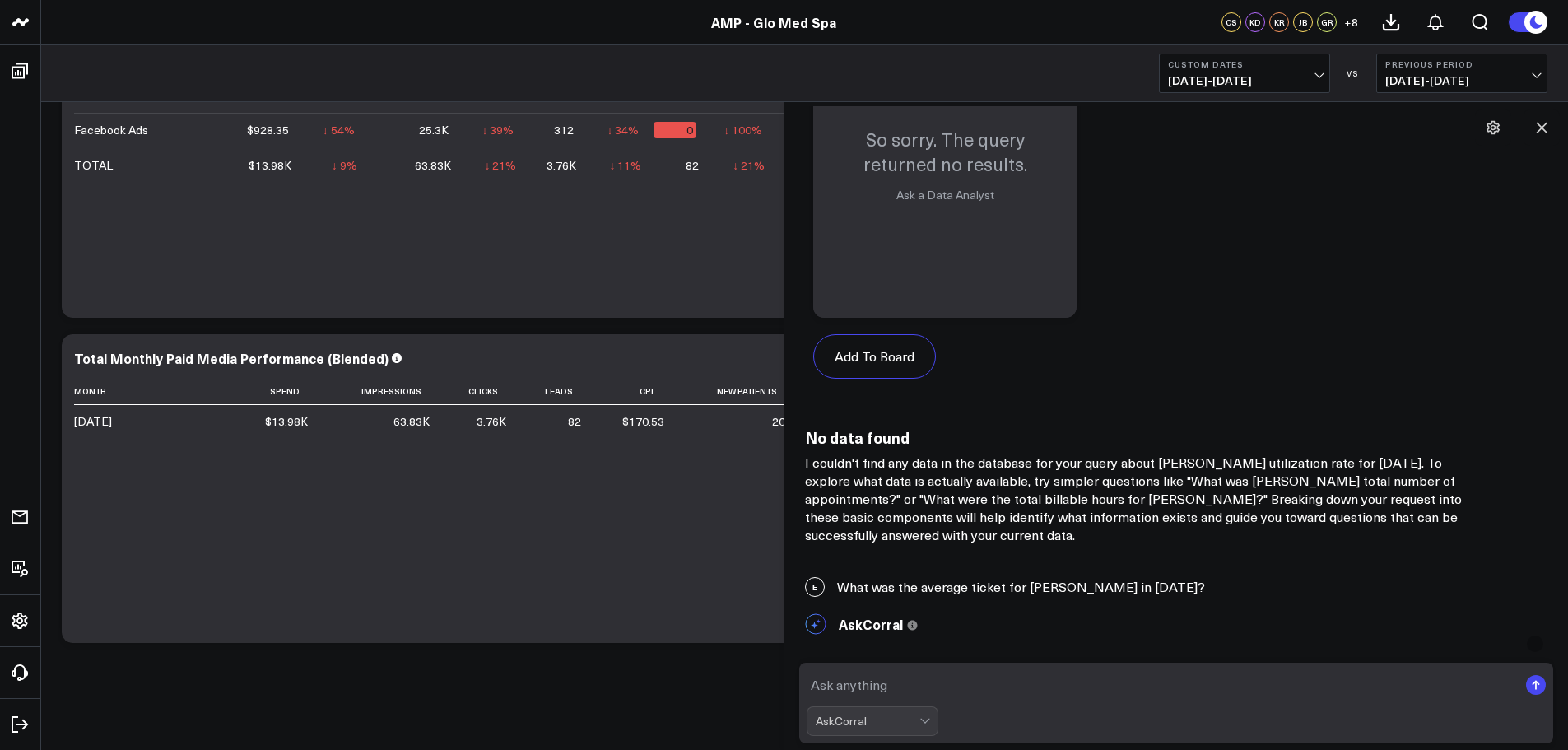
drag, startPoint x: 839, startPoint y: 583, endPoint x: 1188, endPoint y: 581, distance: 349.0
click at [1199, 586] on div "E What was the average ticket for [PERSON_NAME] in [DATE]?" at bounding box center [1176, 587] width 767 height 36
copy div "What was the average ticket for [PERSON_NAME] in [DATE]"
click at [822, 687] on textarea at bounding box center [1163, 684] width 711 height 30
paste textarea "What was the average ticket for [PERSON_NAME] in [DATE]"
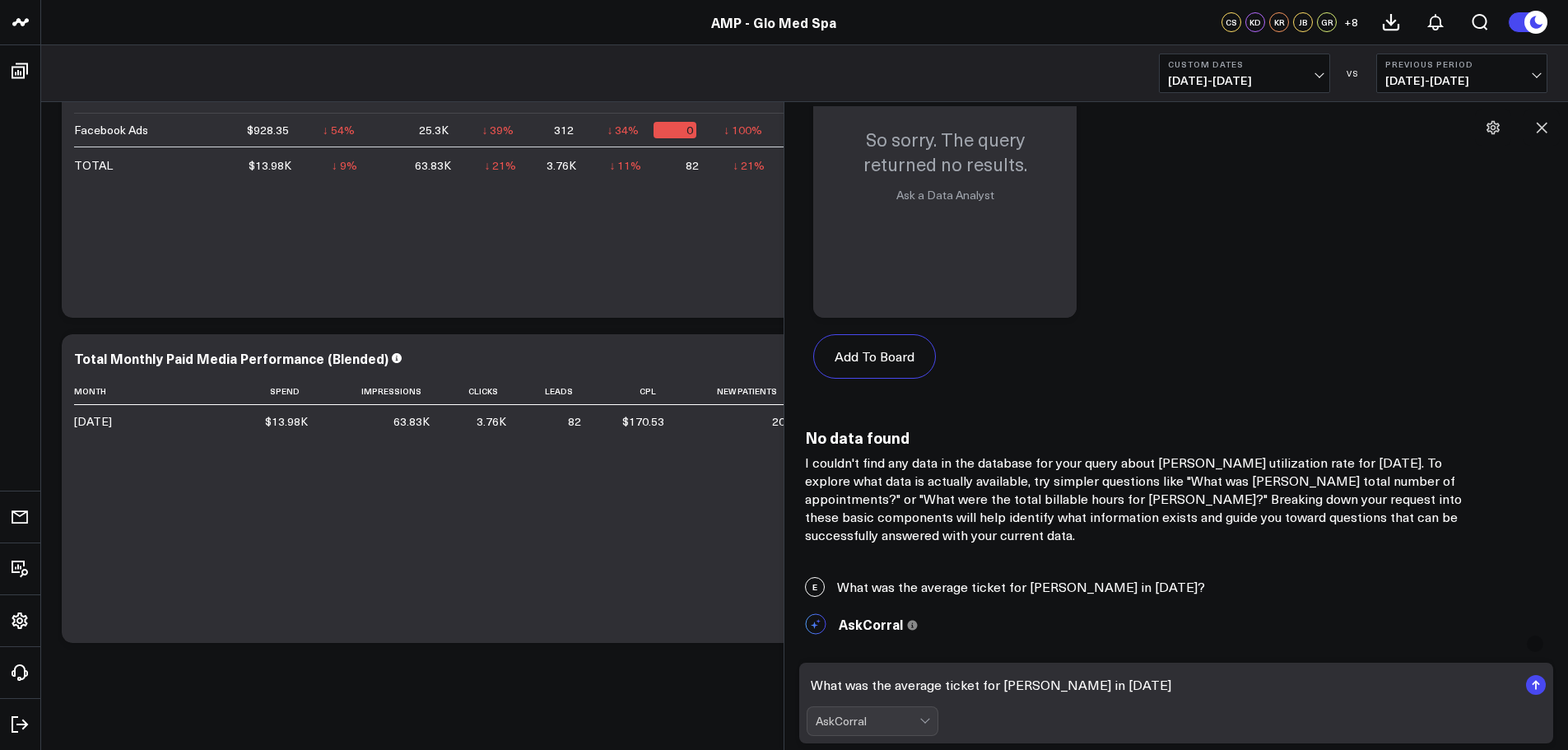
click at [1140, 683] on textarea "What was the average ticket for [PERSON_NAME] in [DATE]" at bounding box center [1163, 684] width 711 height 30
type textarea "What was the average ticket for [PERSON_NAME] in [DATE]?"
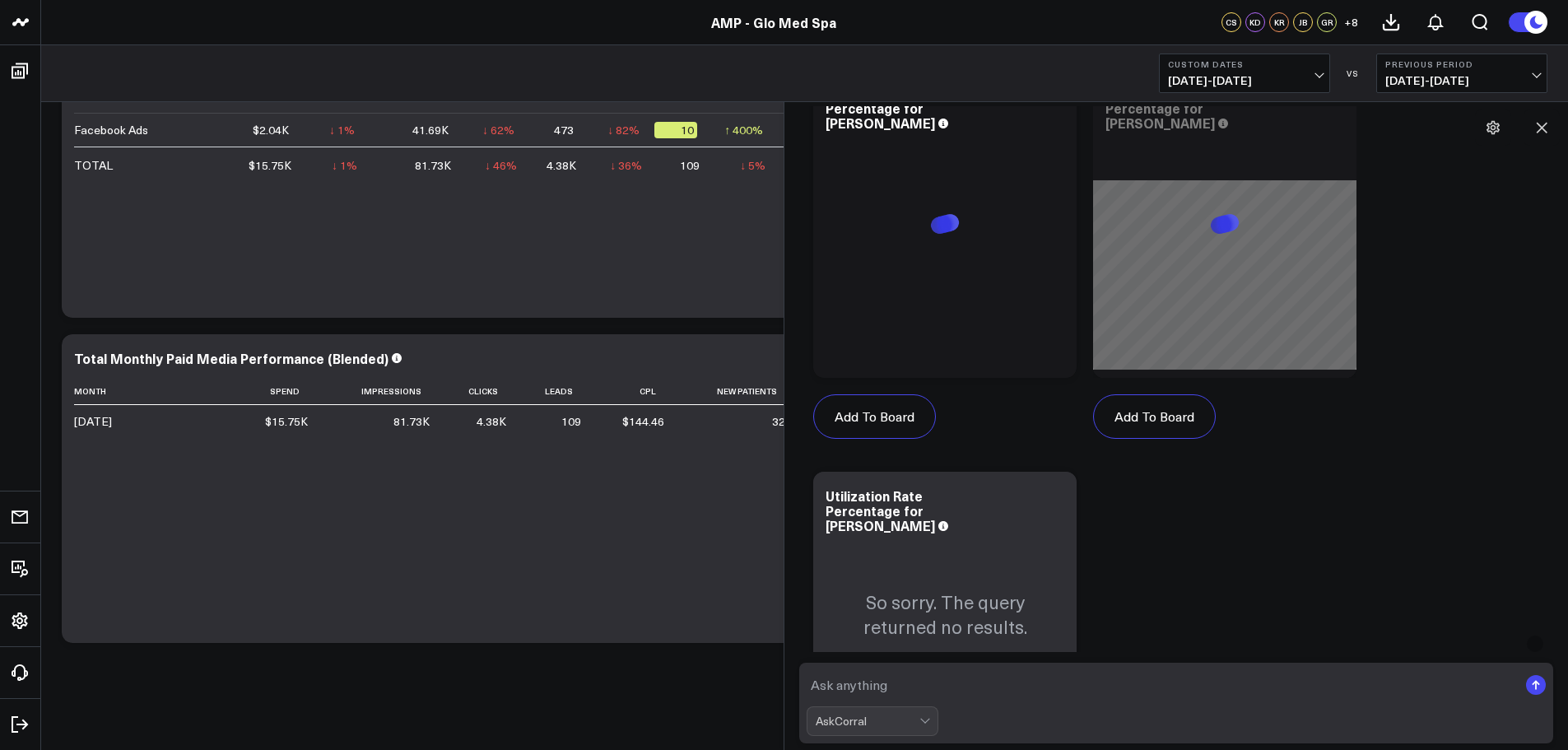
scroll to position [6013, 0]
